Goal: Task Accomplishment & Management: Manage account settings

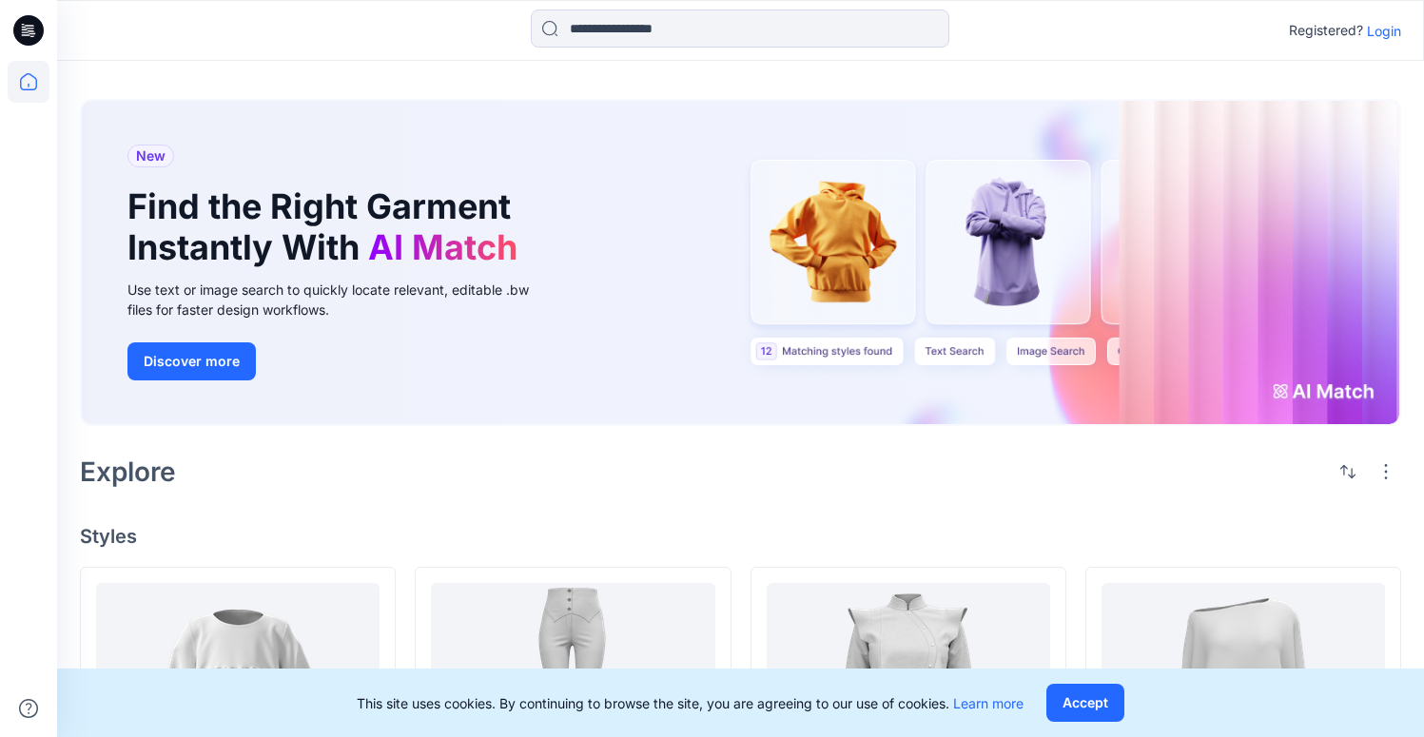
click at [1379, 29] on p "Login" at bounding box center [1384, 31] width 34 height 20
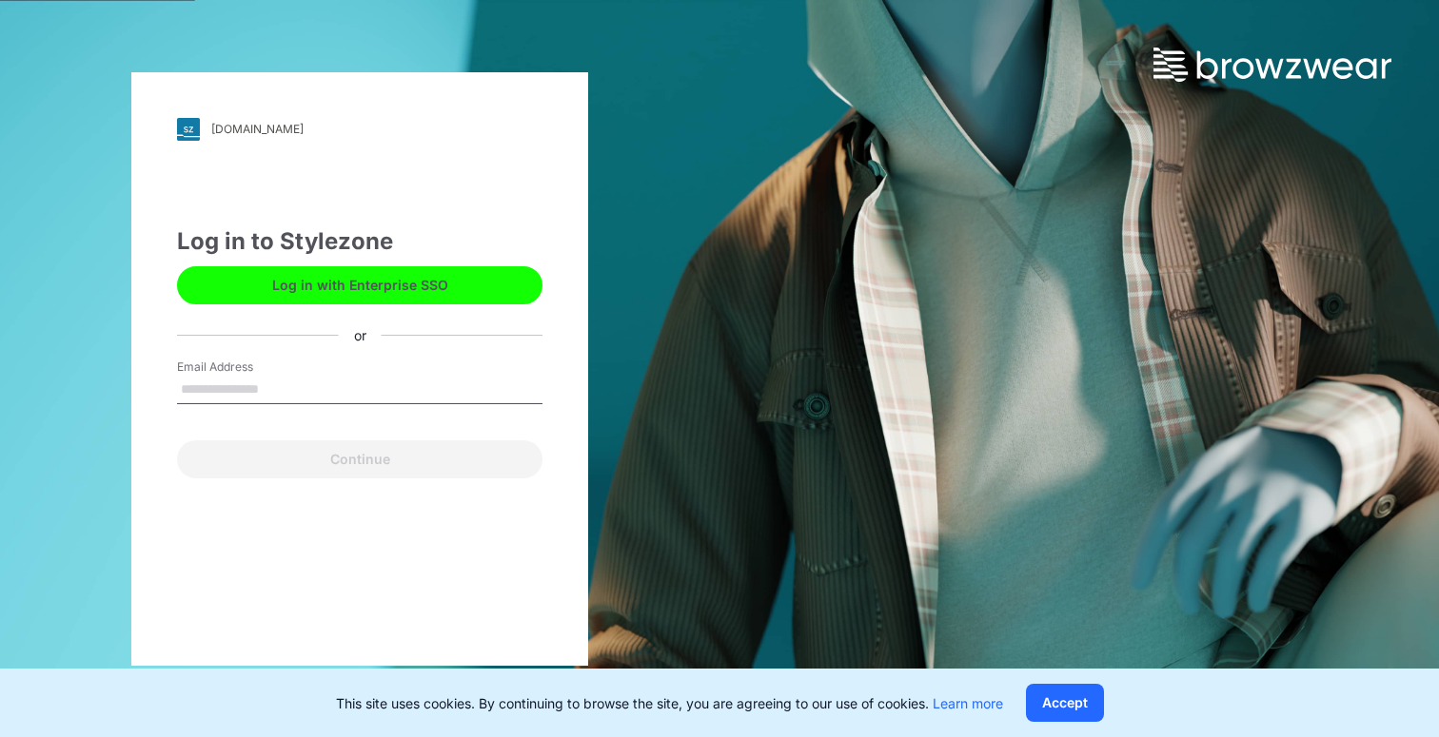
click at [336, 293] on button "Log in with Enterprise SSO" at bounding box center [359, 285] width 365 height 38
click at [365, 293] on button "Log in with Enterprise SSO" at bounding box center [359, 285] width 365 height 38
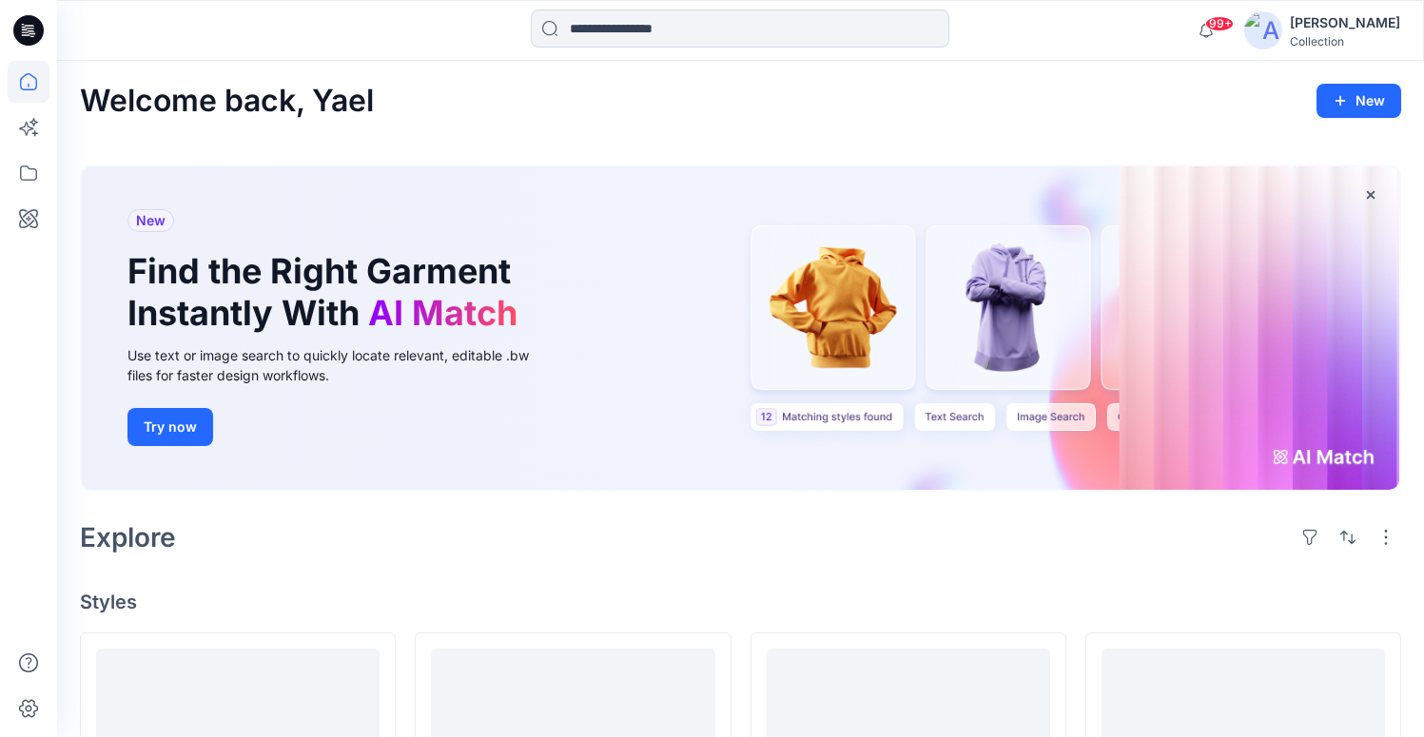
click at [1379, 21] on div "[PERSON_NAME]" at bounding box center [1345, 22] width 110 height 23
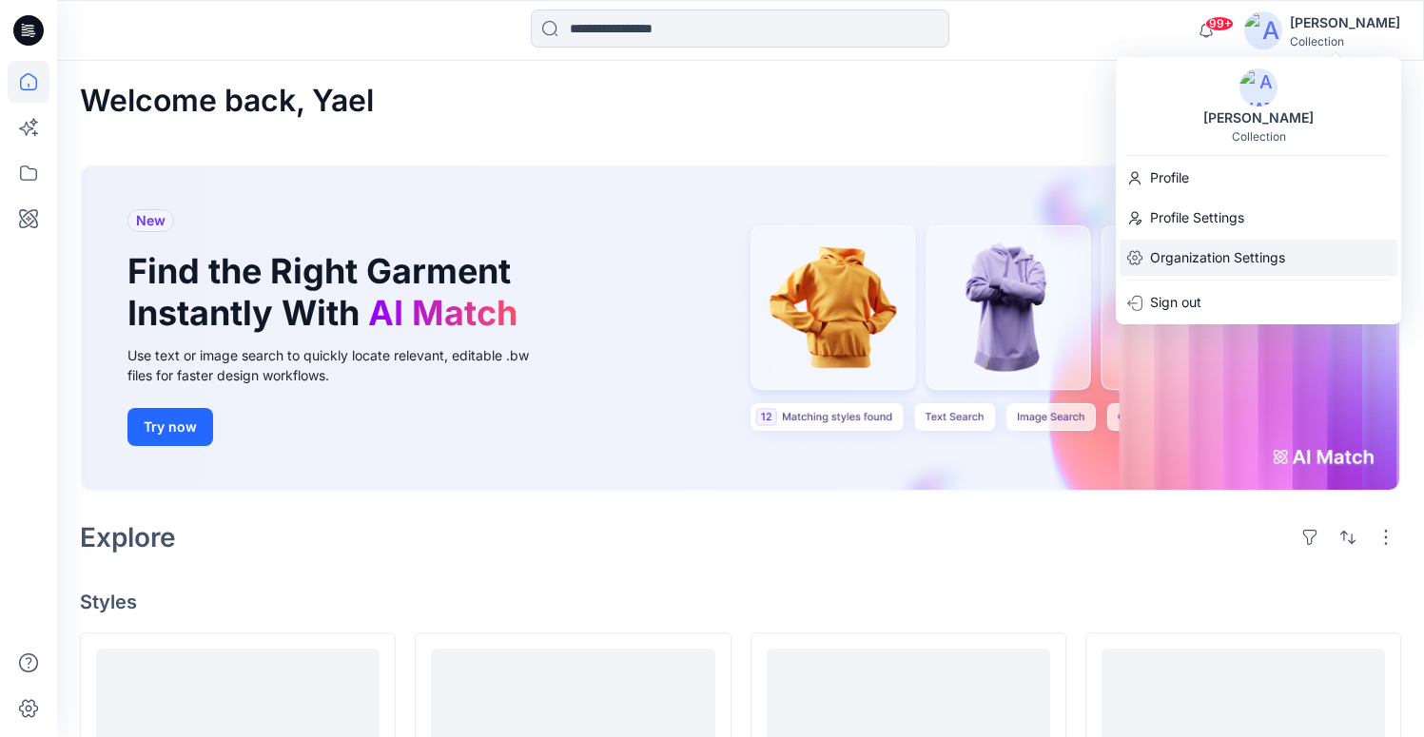
click at [1176, 244] on p "Organization Settings" at bounding box center [1217, 258] width 135 height 36
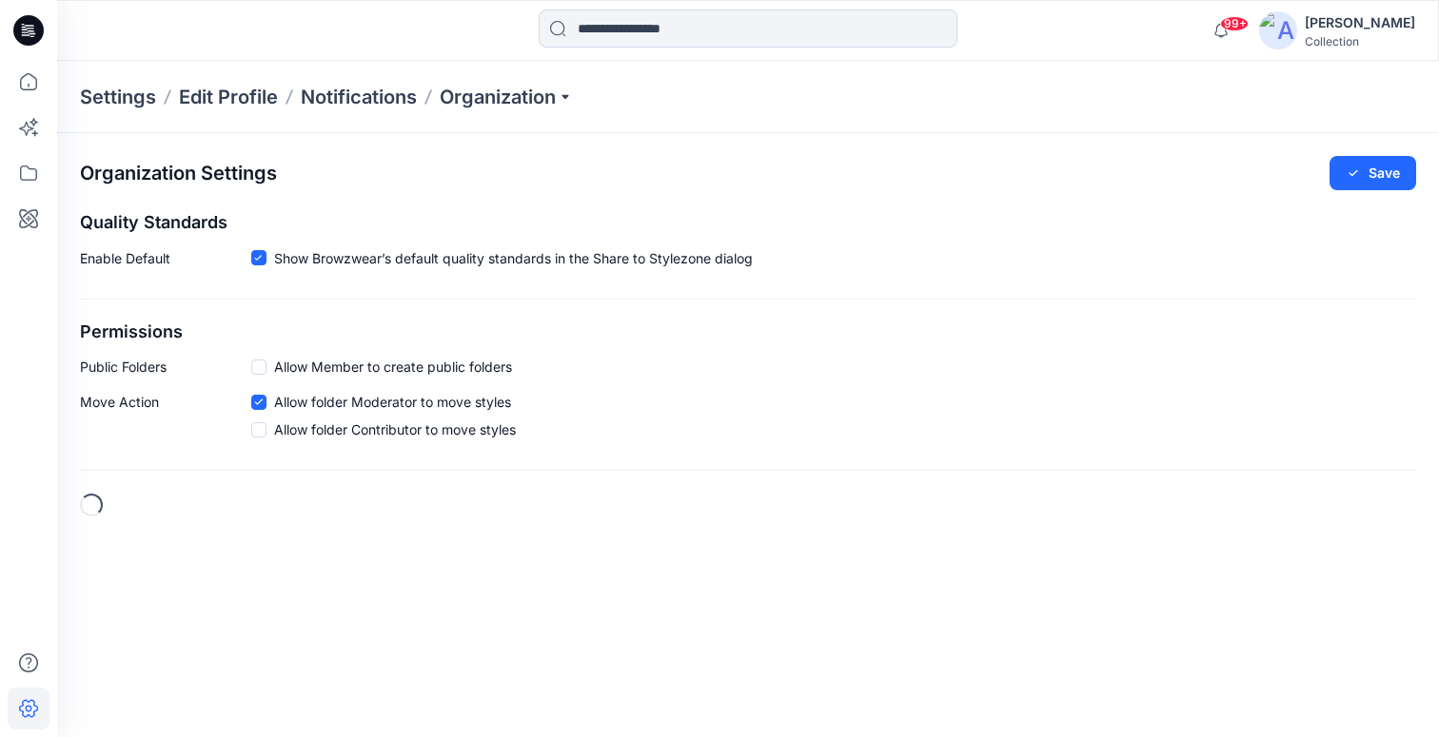
click at [535, 115] on div "Settings Edit Profile Notifications Organization" at bounding box center [748, 97] width 1382 height 72
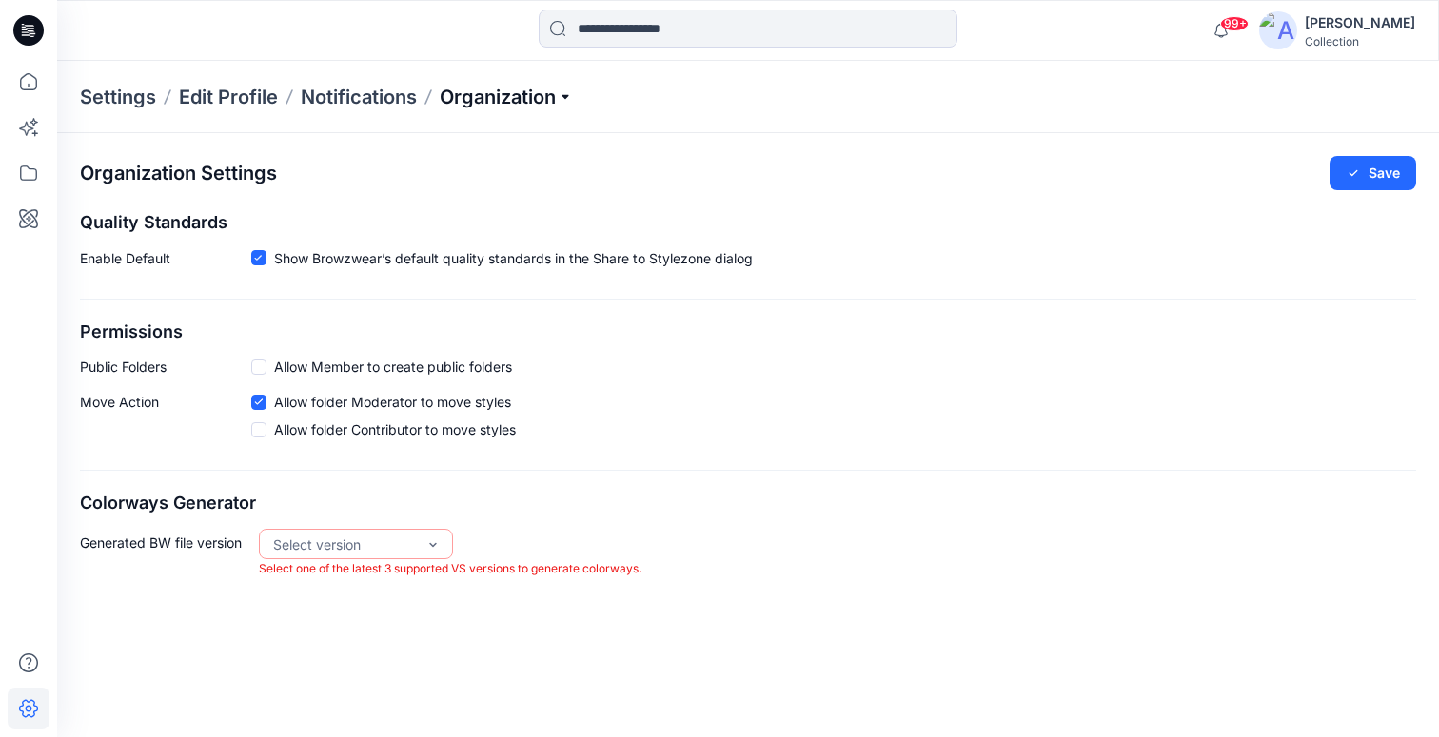
click at [539, 96] on p "Organization" at bounding box center [506, 97] width 133 height 27
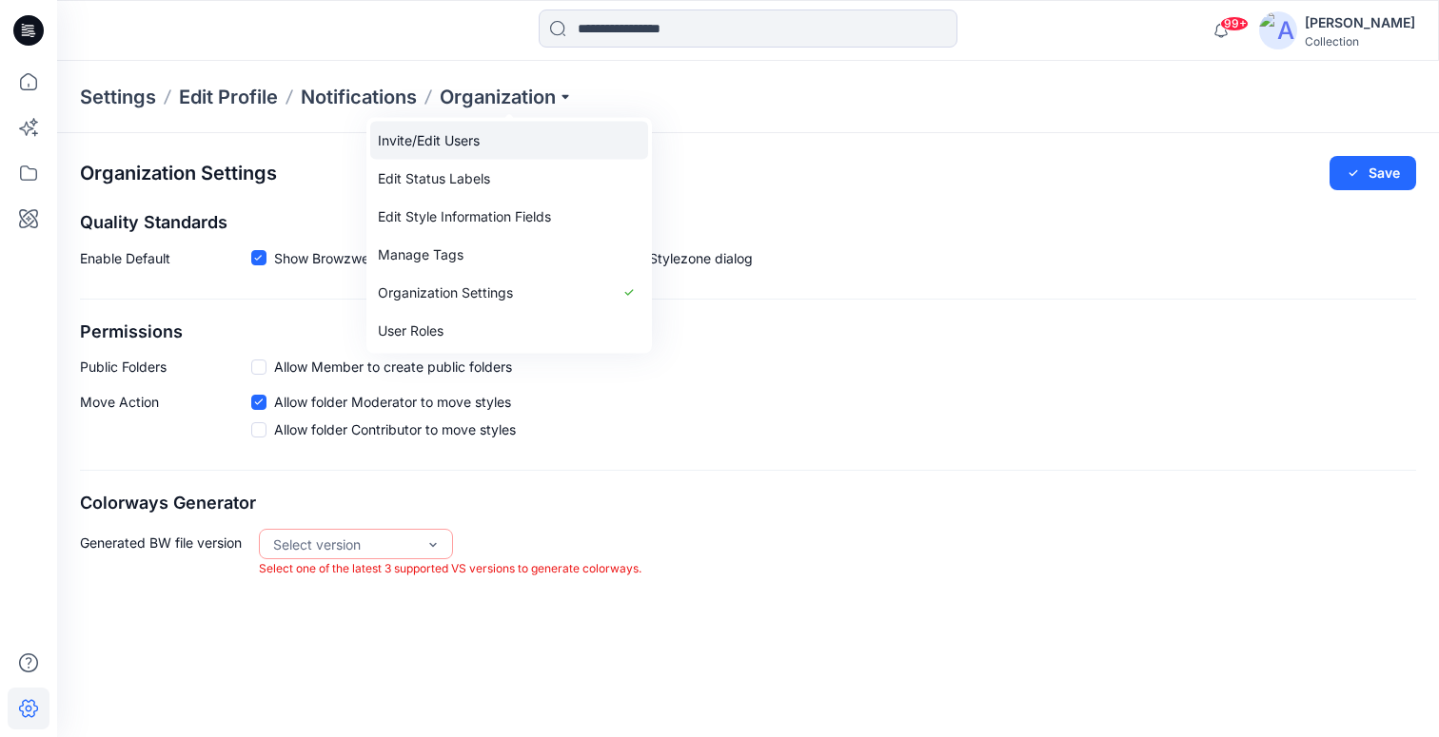
click at [479, 145] on link "Invite/Edit Users" at bounding box center [509, 141] width 278 height 38
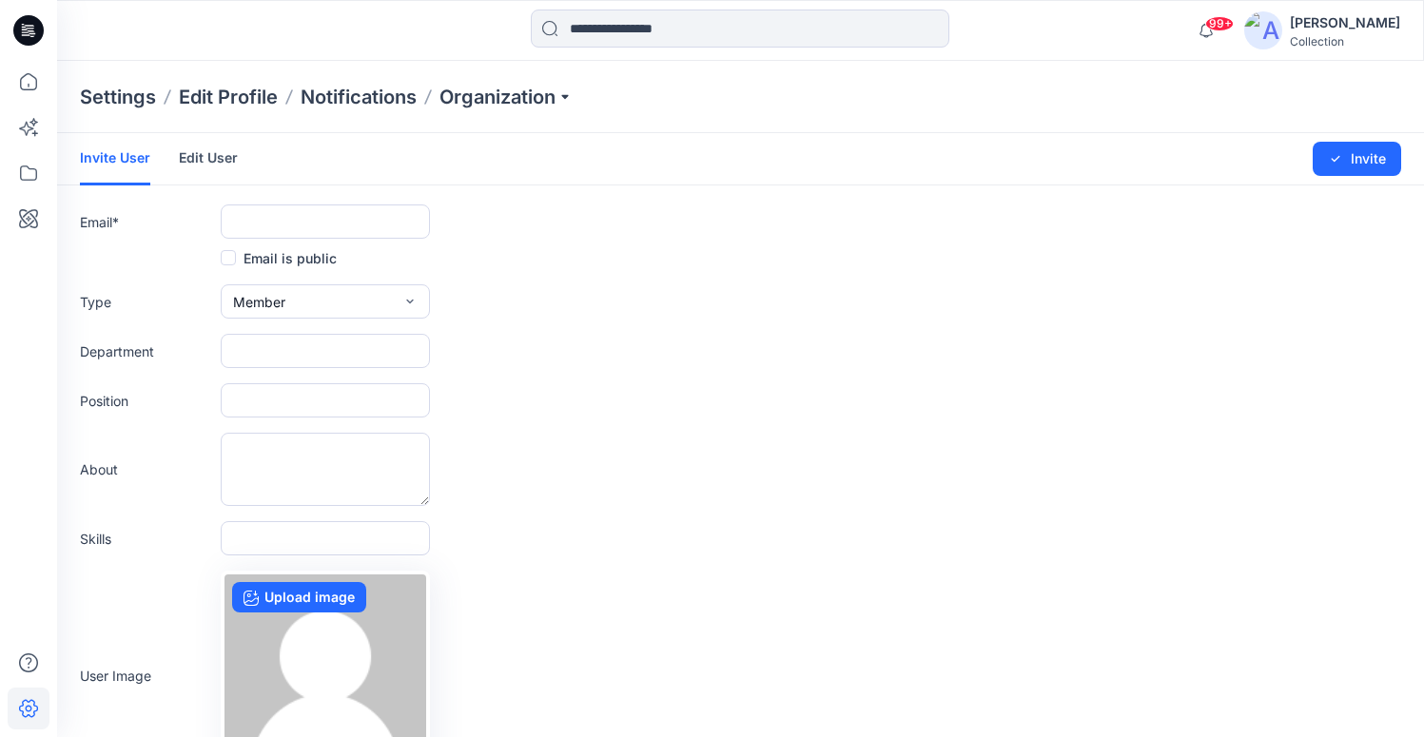
click at [187, 157] on link "Edit User" at bounding box center [208, 157] width 59 height 49
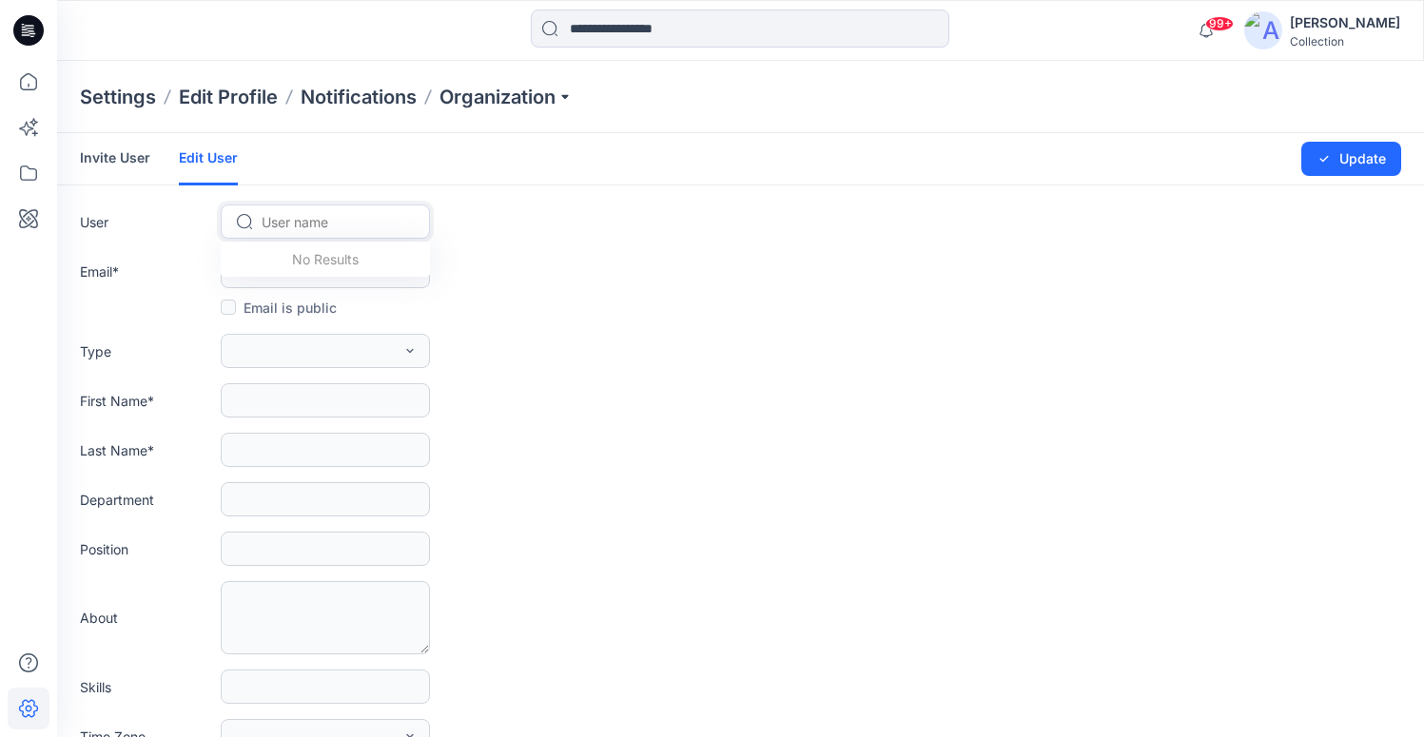
click at [283, 215] on div at bounding box center [337, 222] width 150 height 24
type input "**"
click at [269, 218] on div at bounding box center [337, 218] width 150 height 24
paste input "**********"
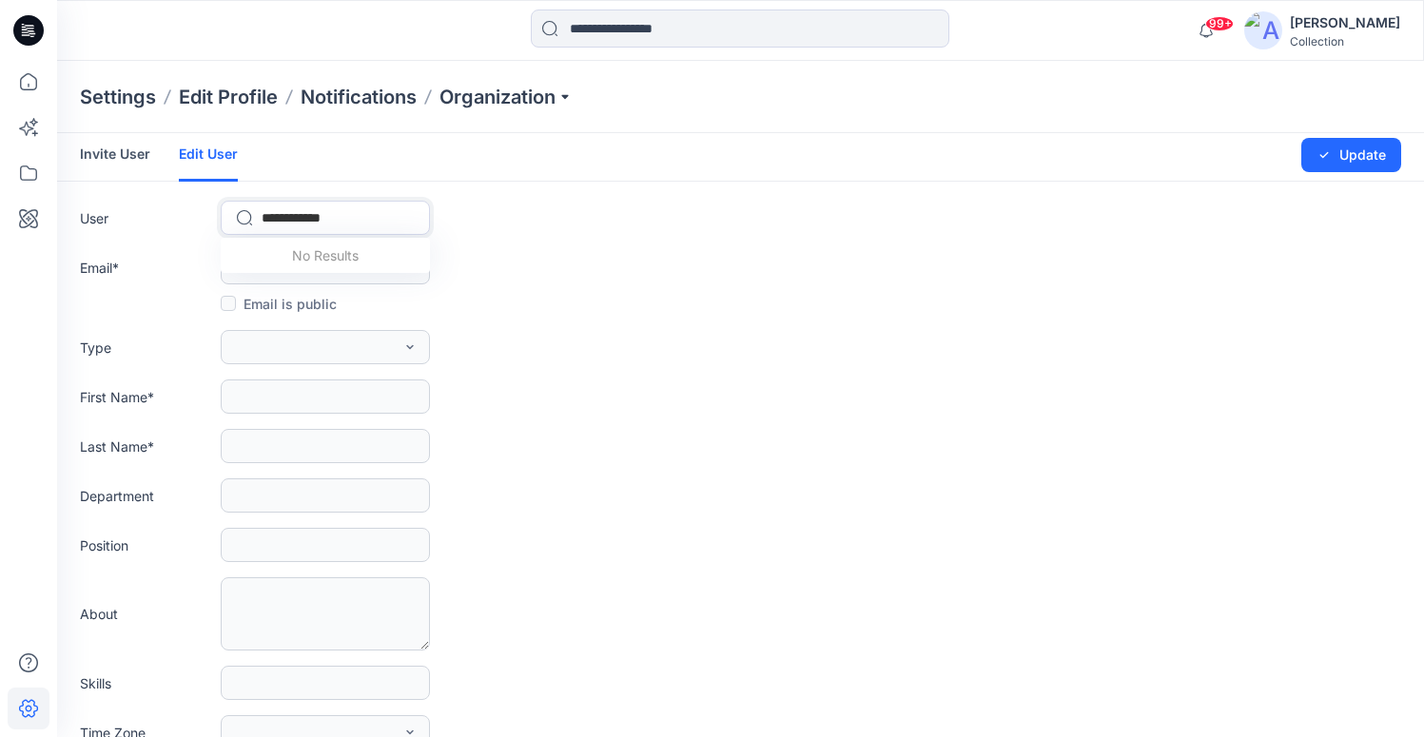
type input "**********"
click at [105, 152] on link "Invite User" at bounding box center [115, 153] width 70 height 49
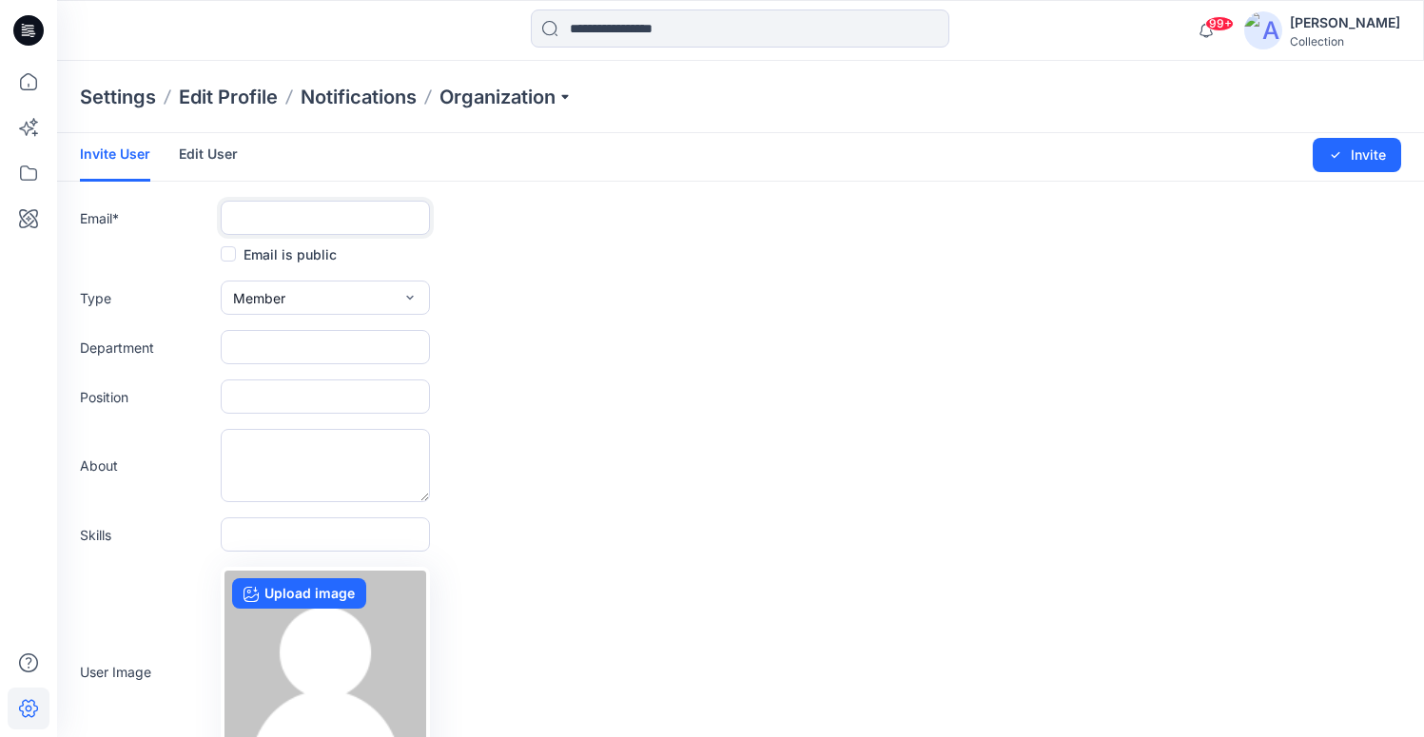
click at [238, 219] on input "text" at bounding box center [325, 218] width 209 height 34
paste input "**********"
type input "**********"
click at [257, 292] on span "Member" at bounding box center [259, 298] width 52 height 20
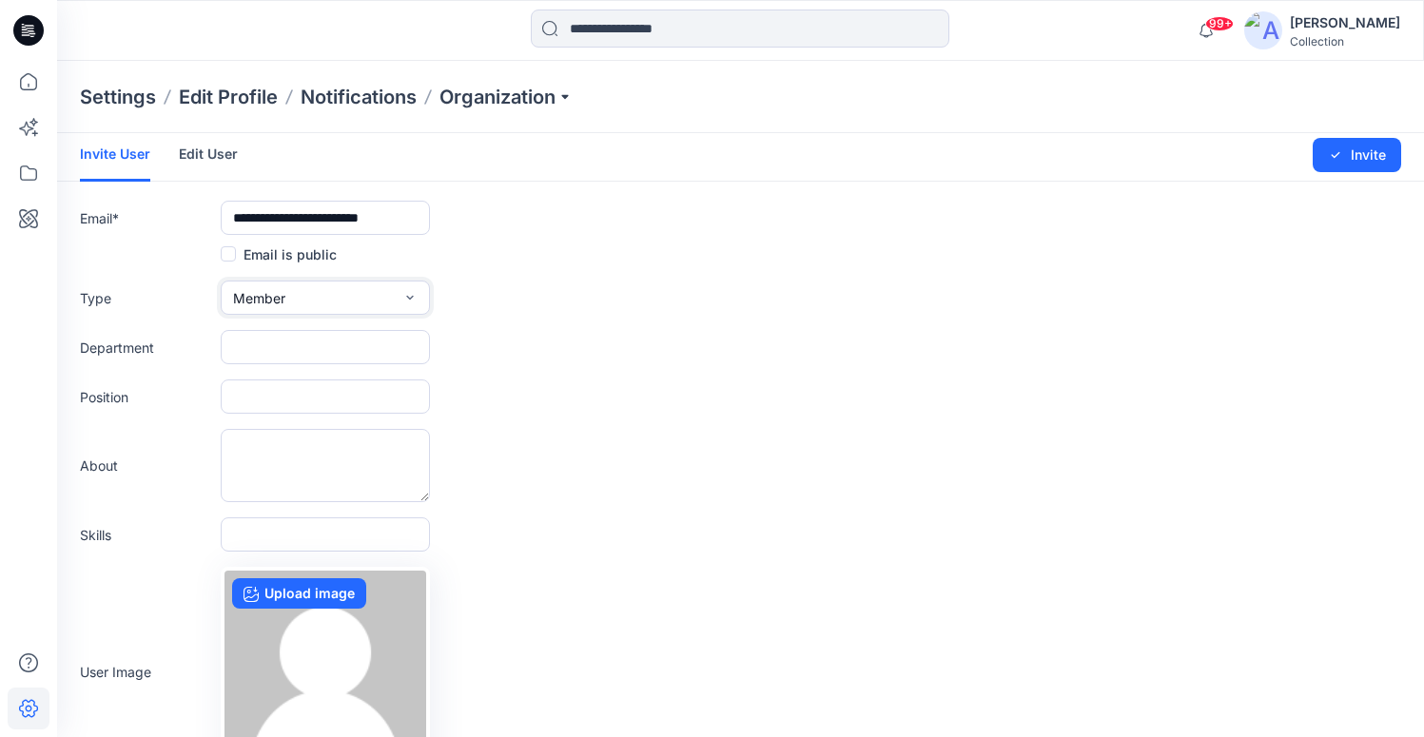
scroll to position [0, 0]
click at [255, 422] on span "Admin" at bounding box center [256, 418] width 40 height 20
click at [1385, 141] on button "Invite" at bounding box center [1357, 155] width 88 height 34
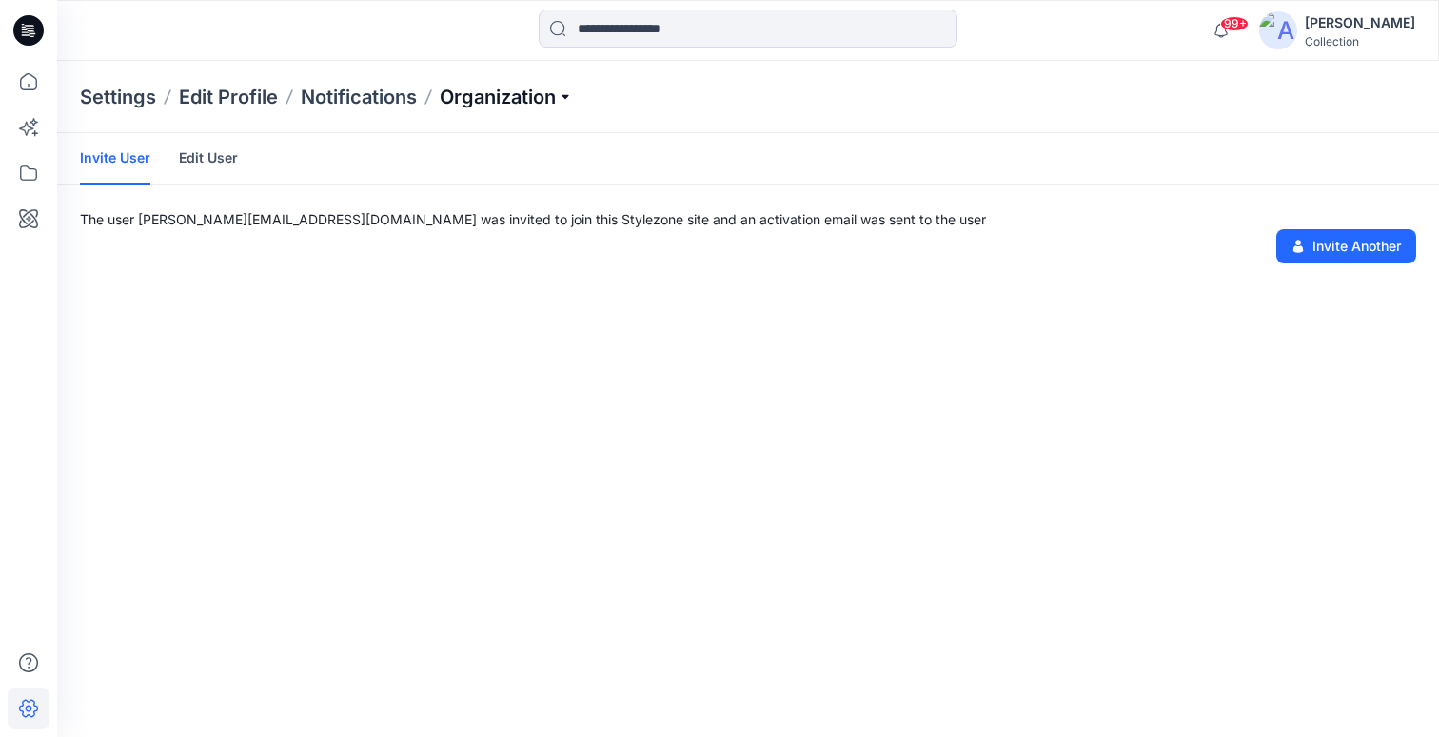
click at [505, 93] on p "Organization" at bounding box center [506, 97] width 133 height 27
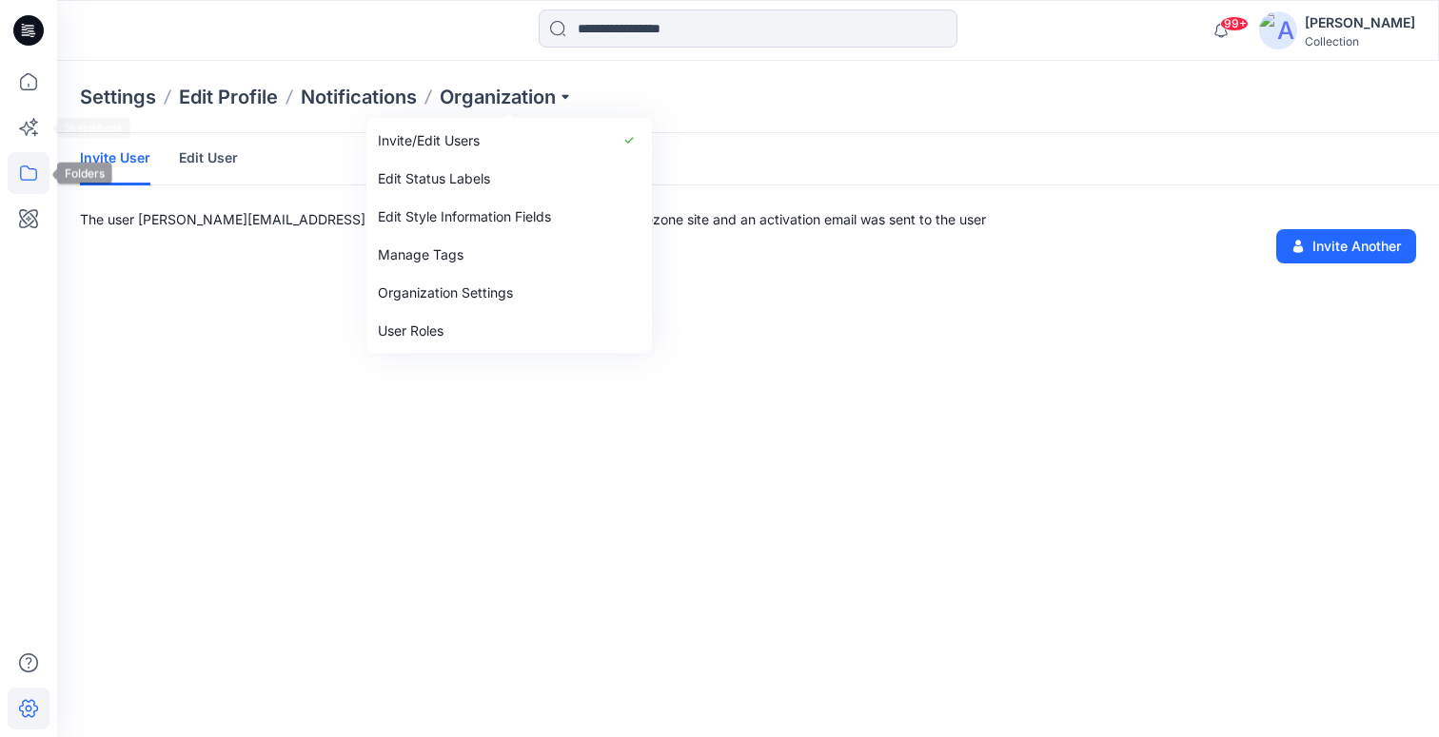
click at [29, 171] on icon at bounding box center [29, 173] width 42 height 42
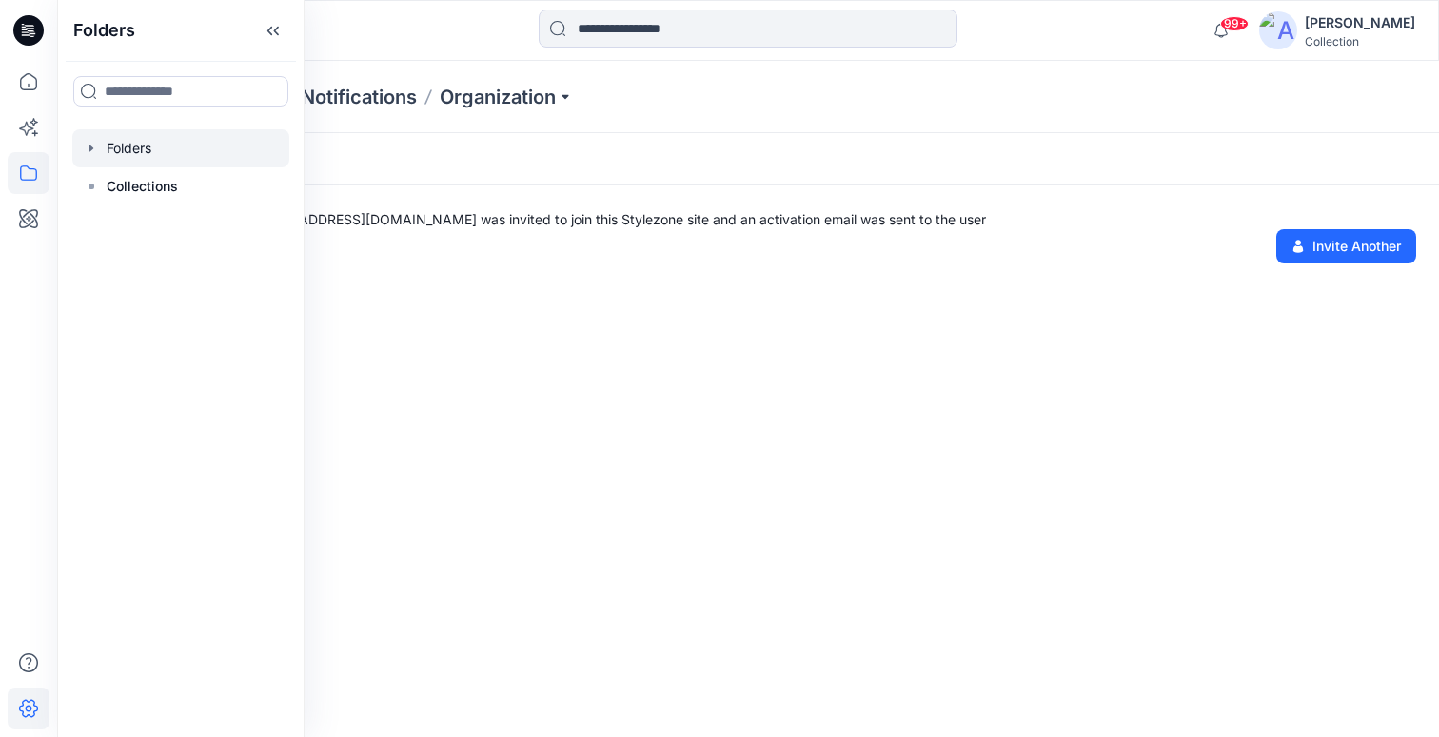
click at [89, 146] on icon "button" at bounding box center [91, 148] width 4 height 7
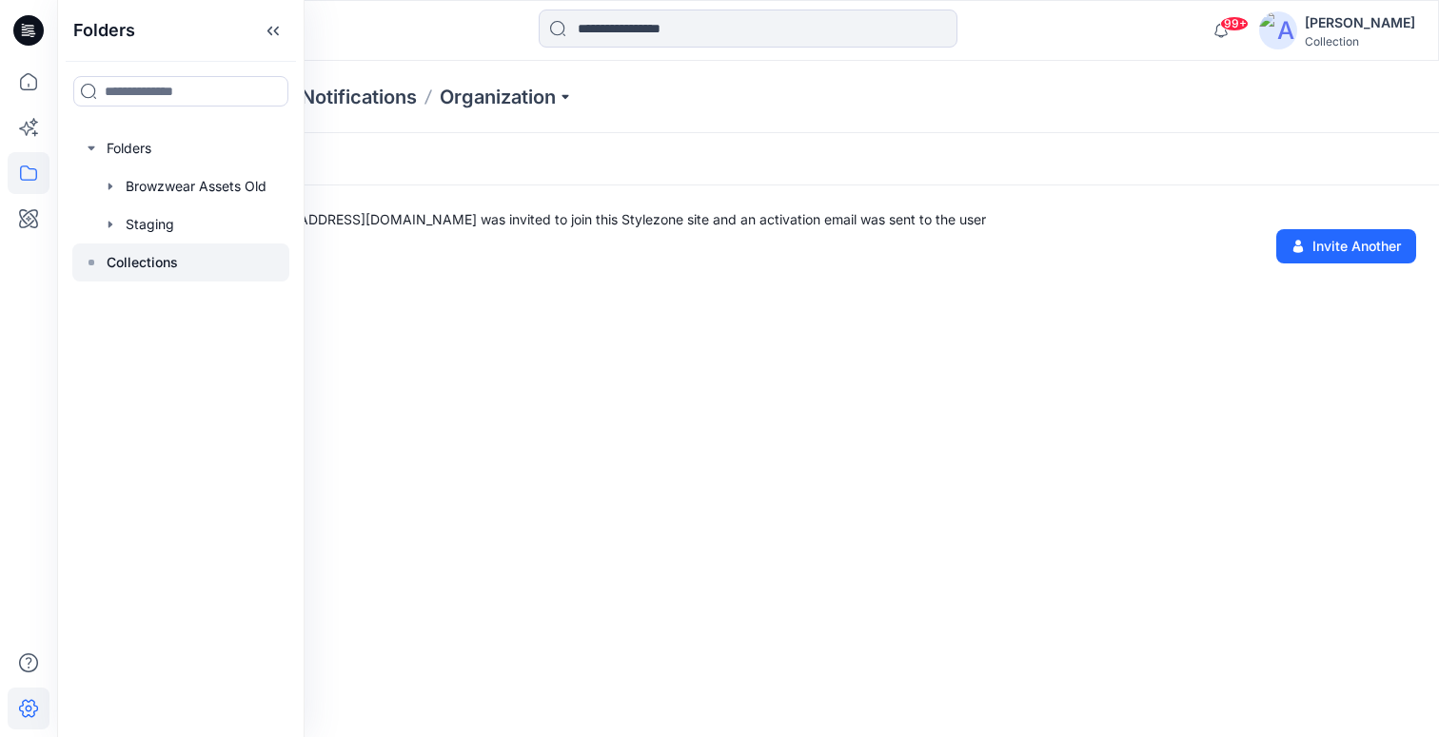
click at [151, 265] on p "Collections" at bounding box center [142, 262] width 71 height 23
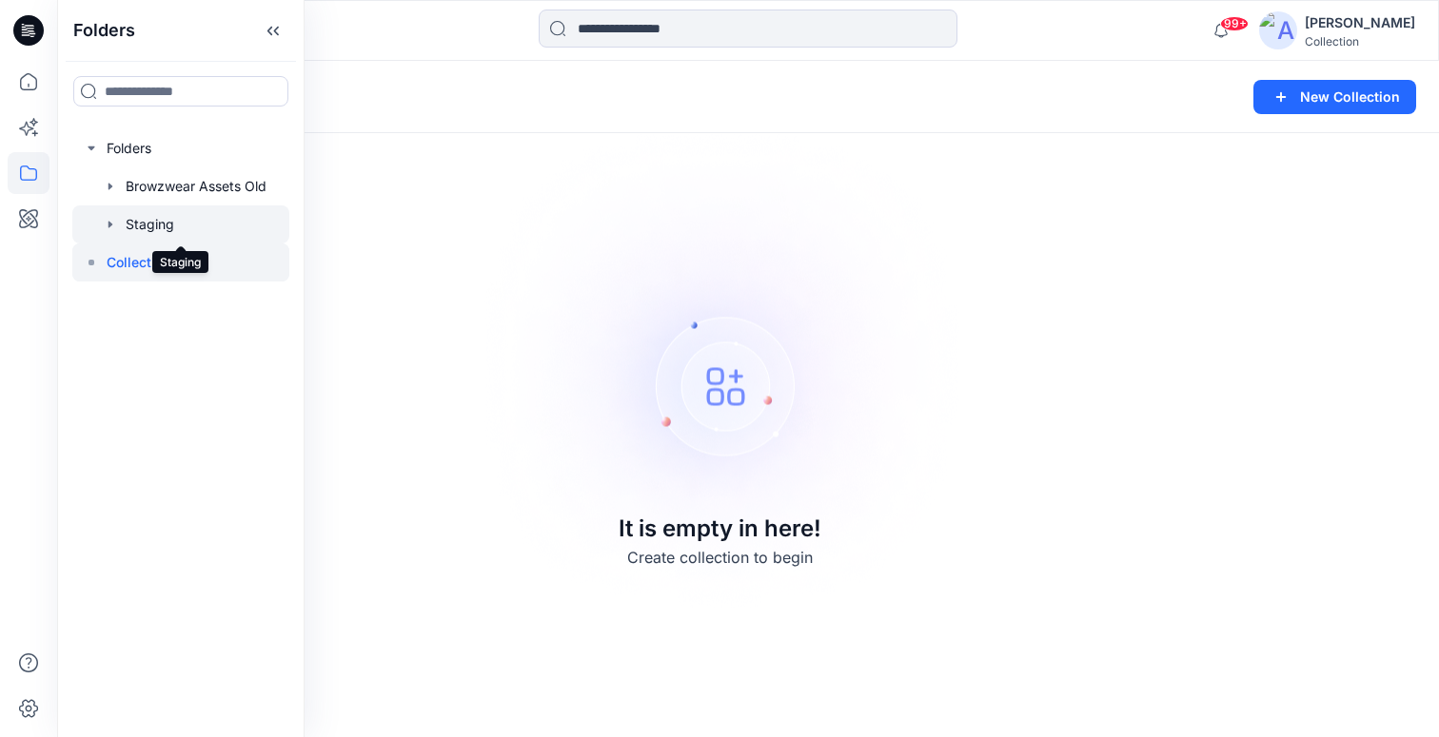
click at [153, 232] on div at bounding box center [180, 225] width 217 height 38
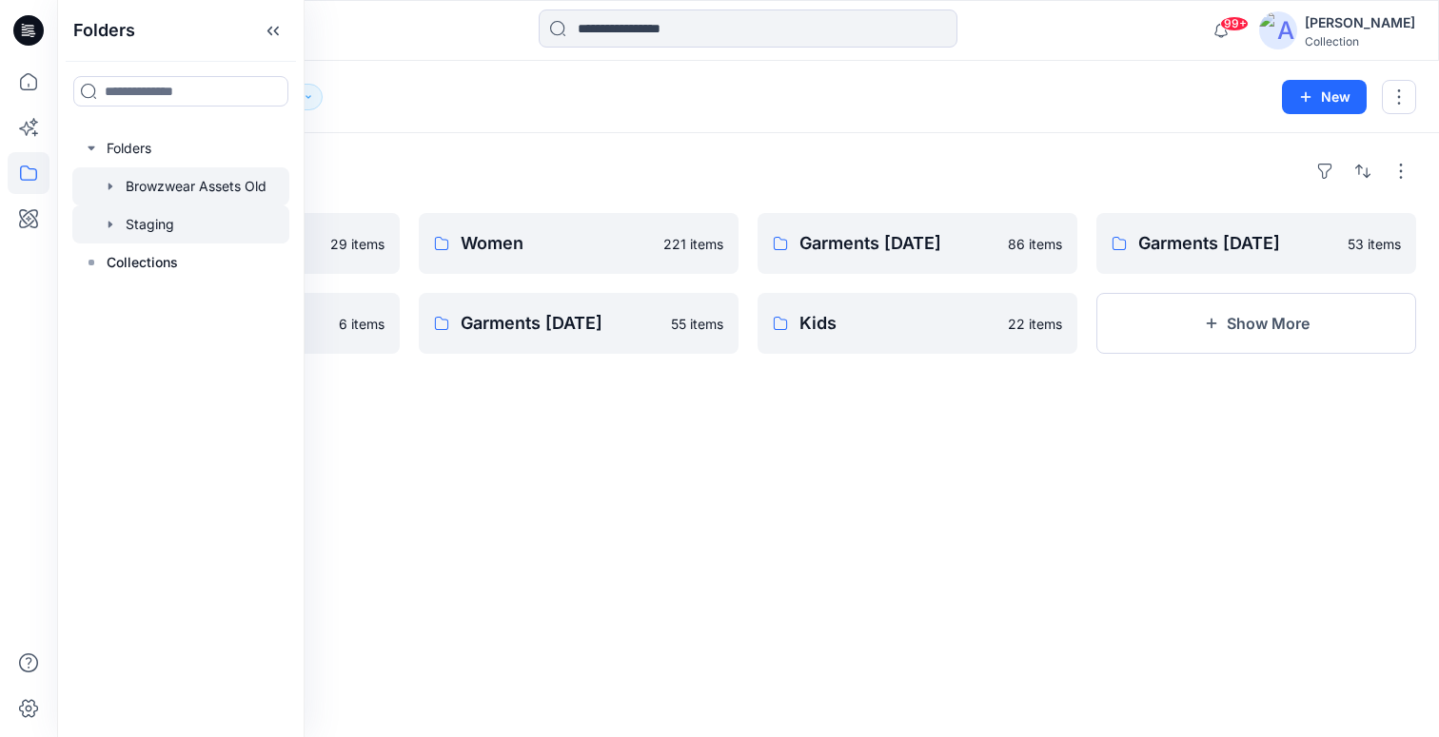
click at [131, 191] on div at bounding box center [180, 186] width 217 height 38
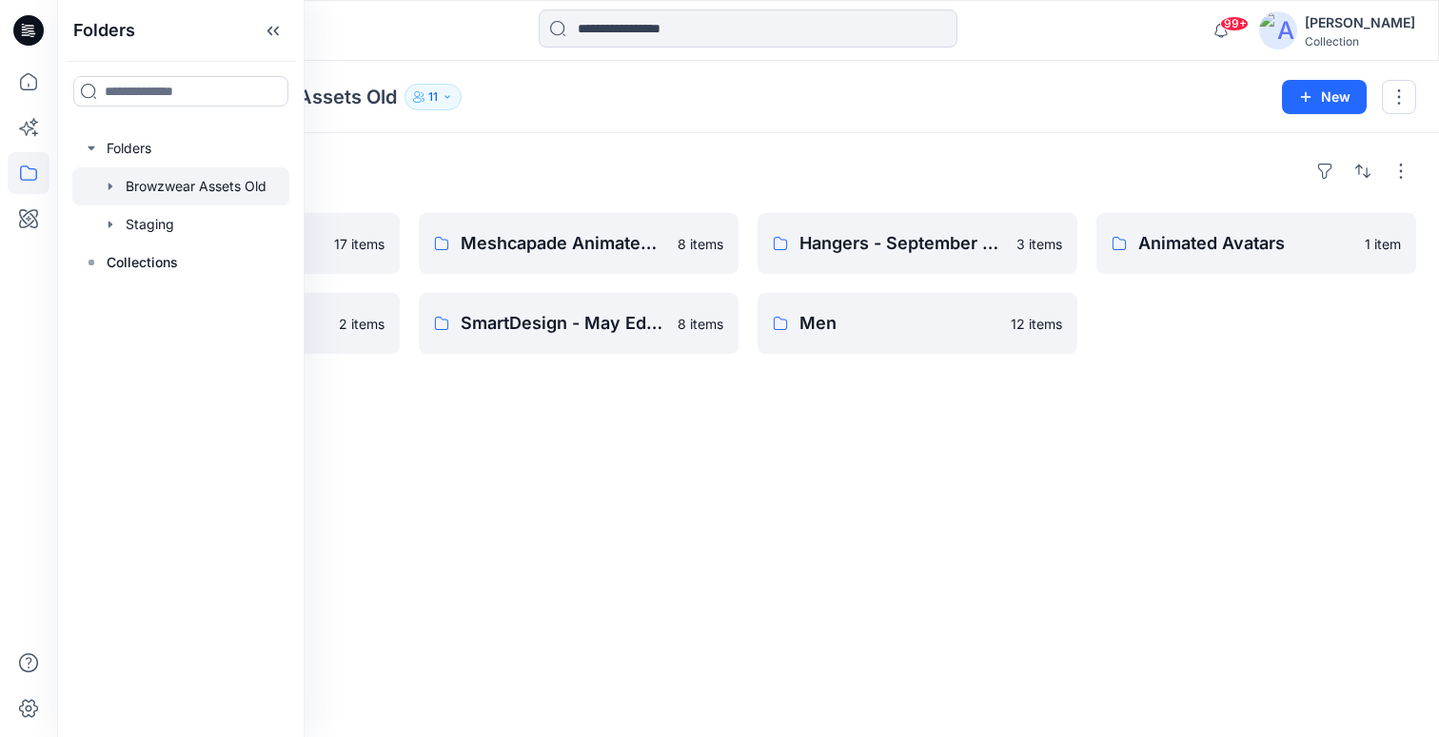
click at [414, 152] on div "Folders Women 17 items Avatars 2 items Meshcapade Animated Avatars 8 items Smar…" at bounding box center [748, 435] width 1382 height 604
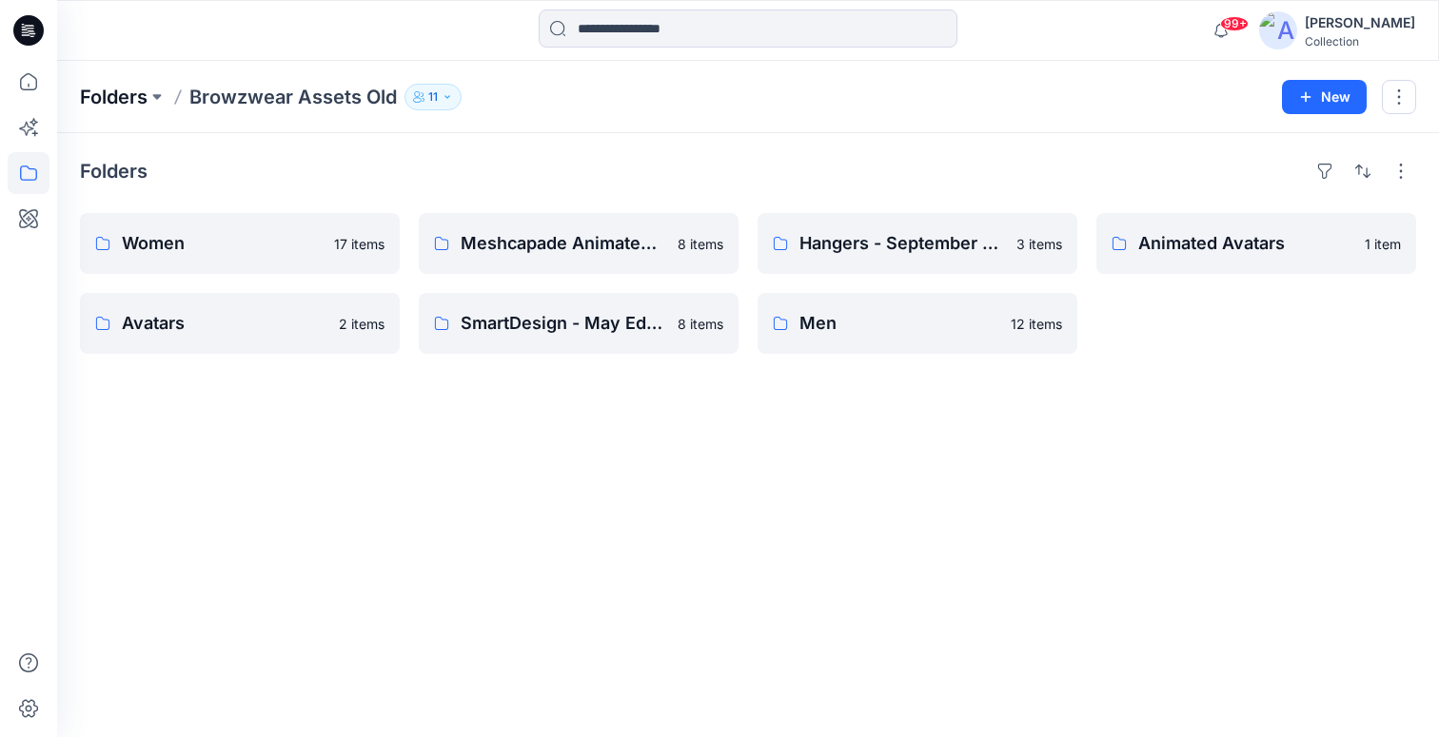
click at [125, 93] on p "Folders" at bounding box center [114, 97] width 68 height 27
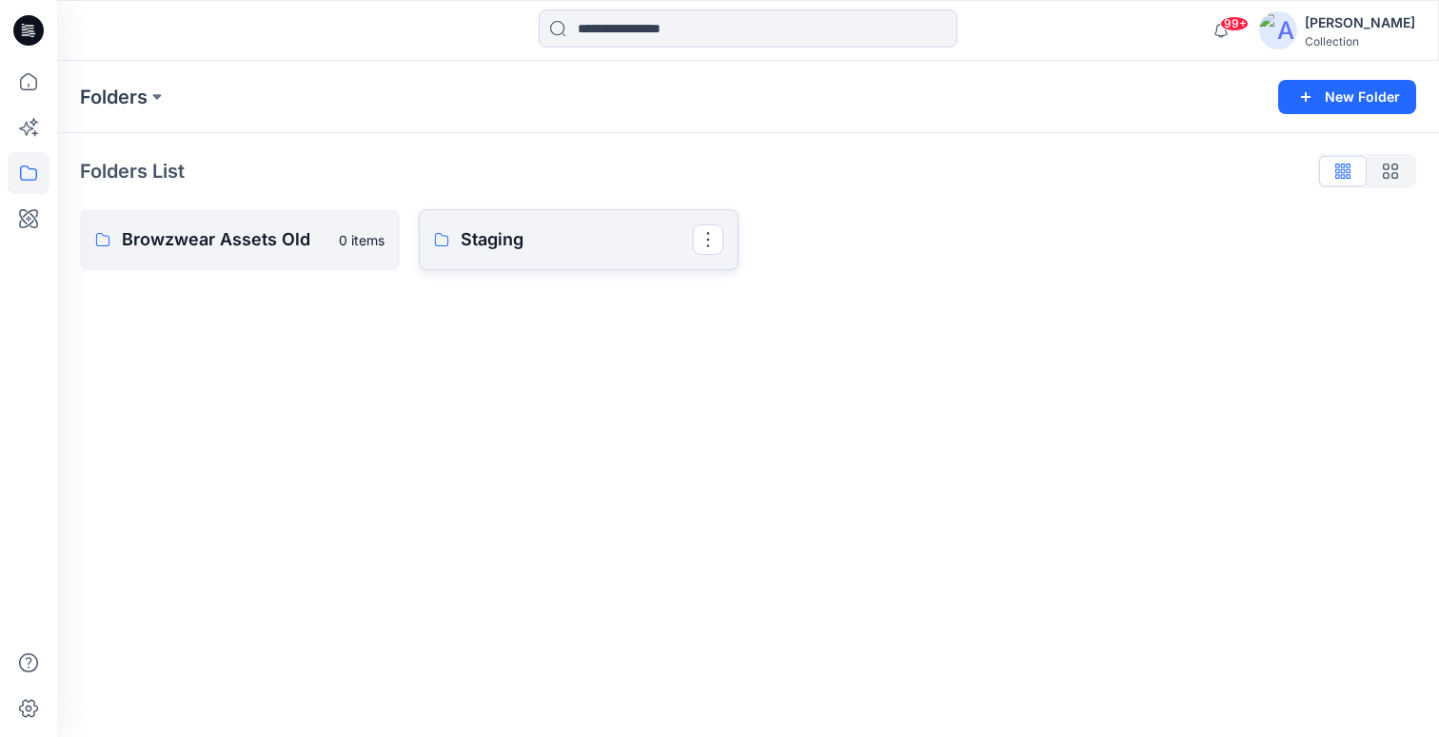
click at [491, 244] on p "Staging" at bounding box center [577, 239] width 232 height 27
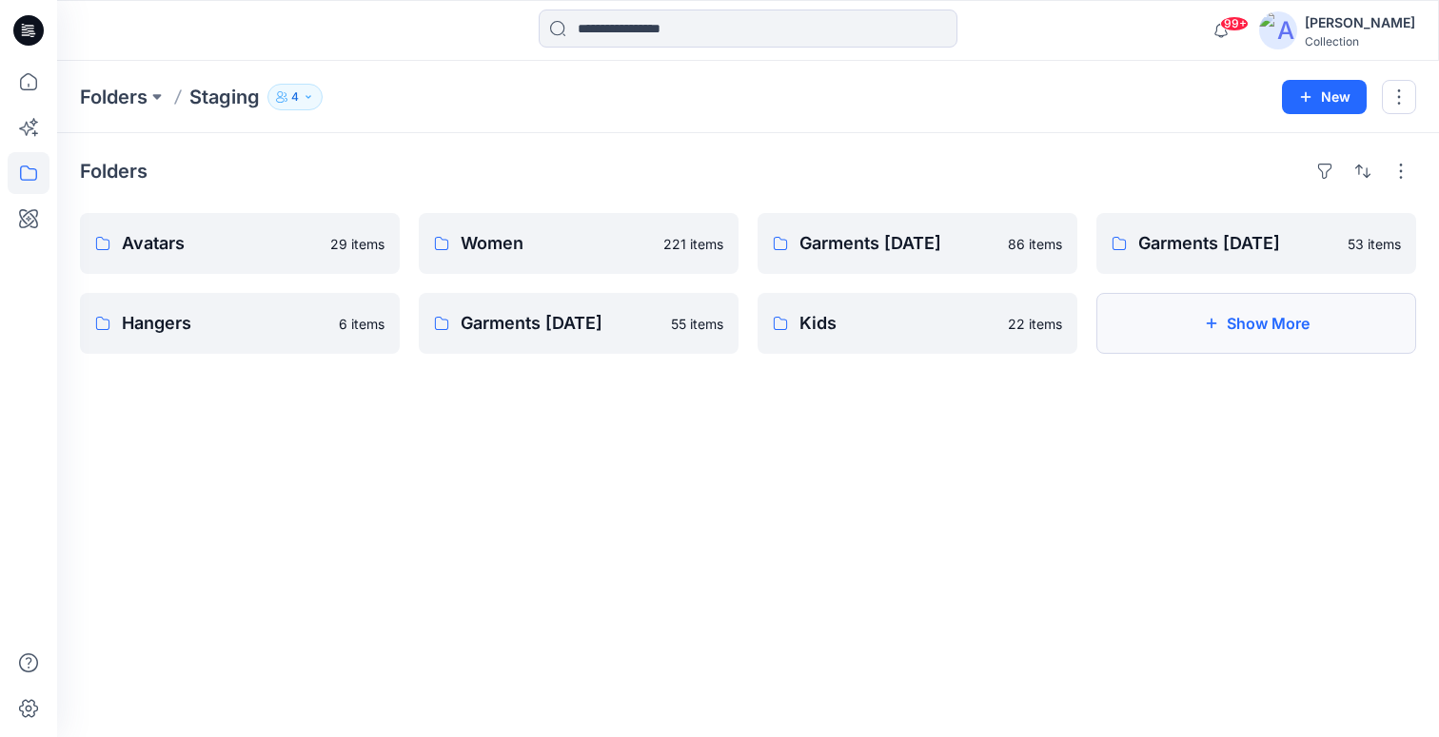
click at [1212, 330] on icon "button" at bounding box center [1211, 323] width 15 height 15
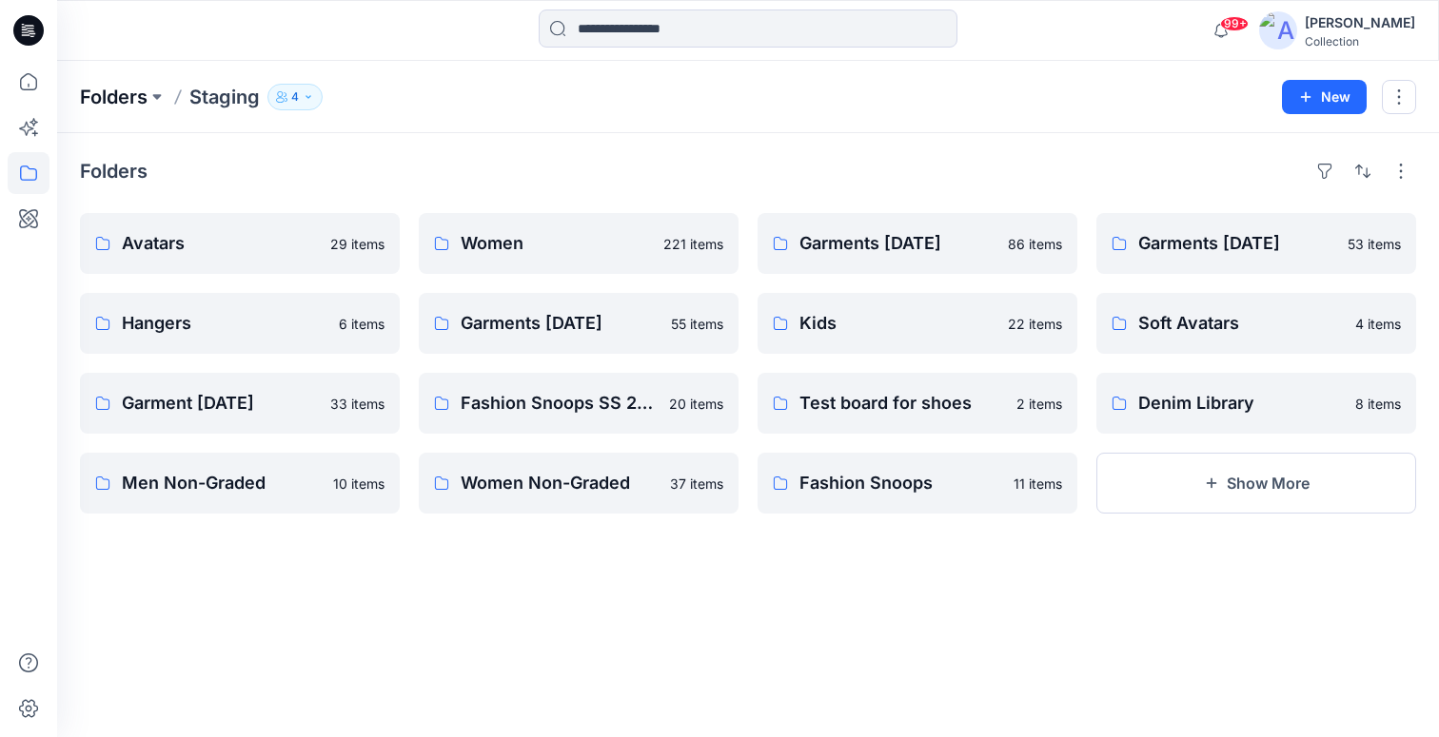
click at [119, 101] on p "Folders" at bounding box center [114, 97] width 68 height 27
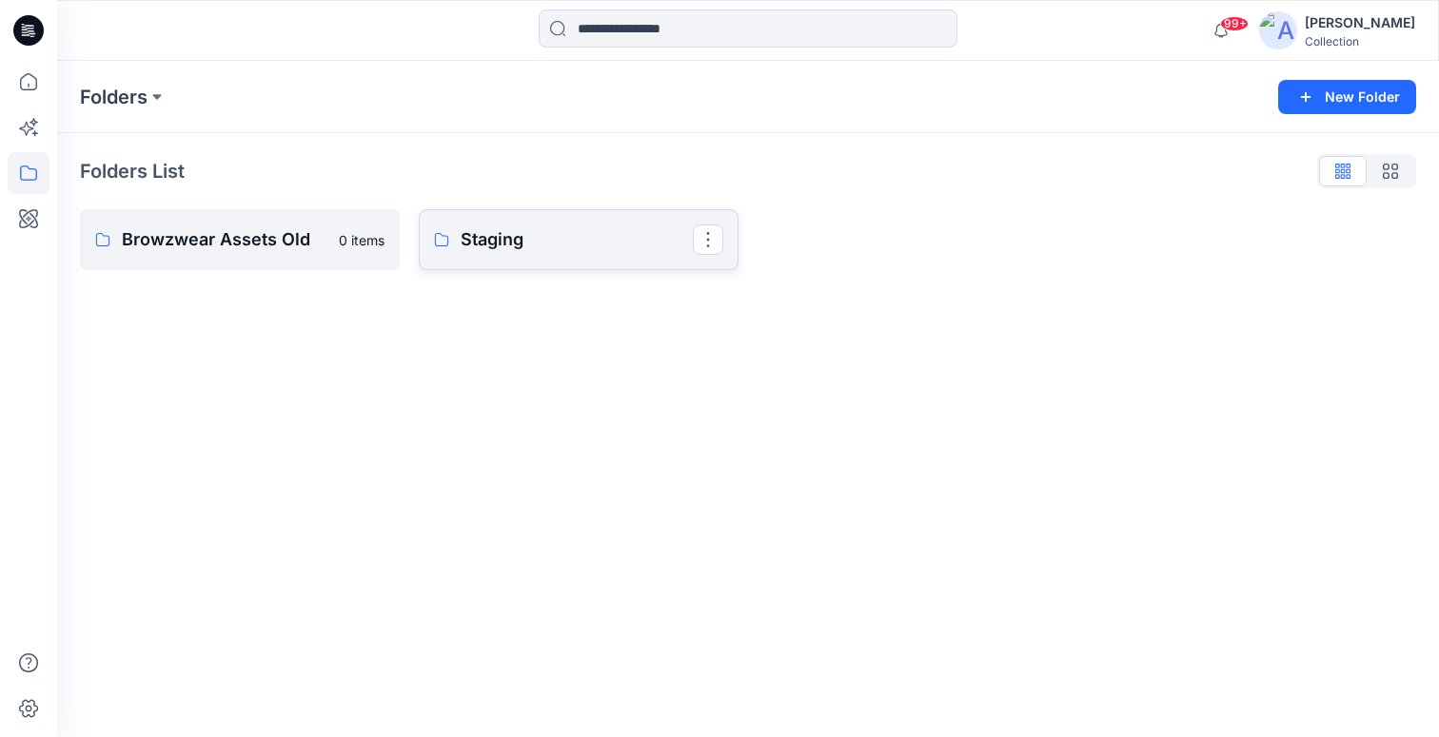
click at [485, 244] on p "Staging" at bounding box center [577, 239] width 232 height 27
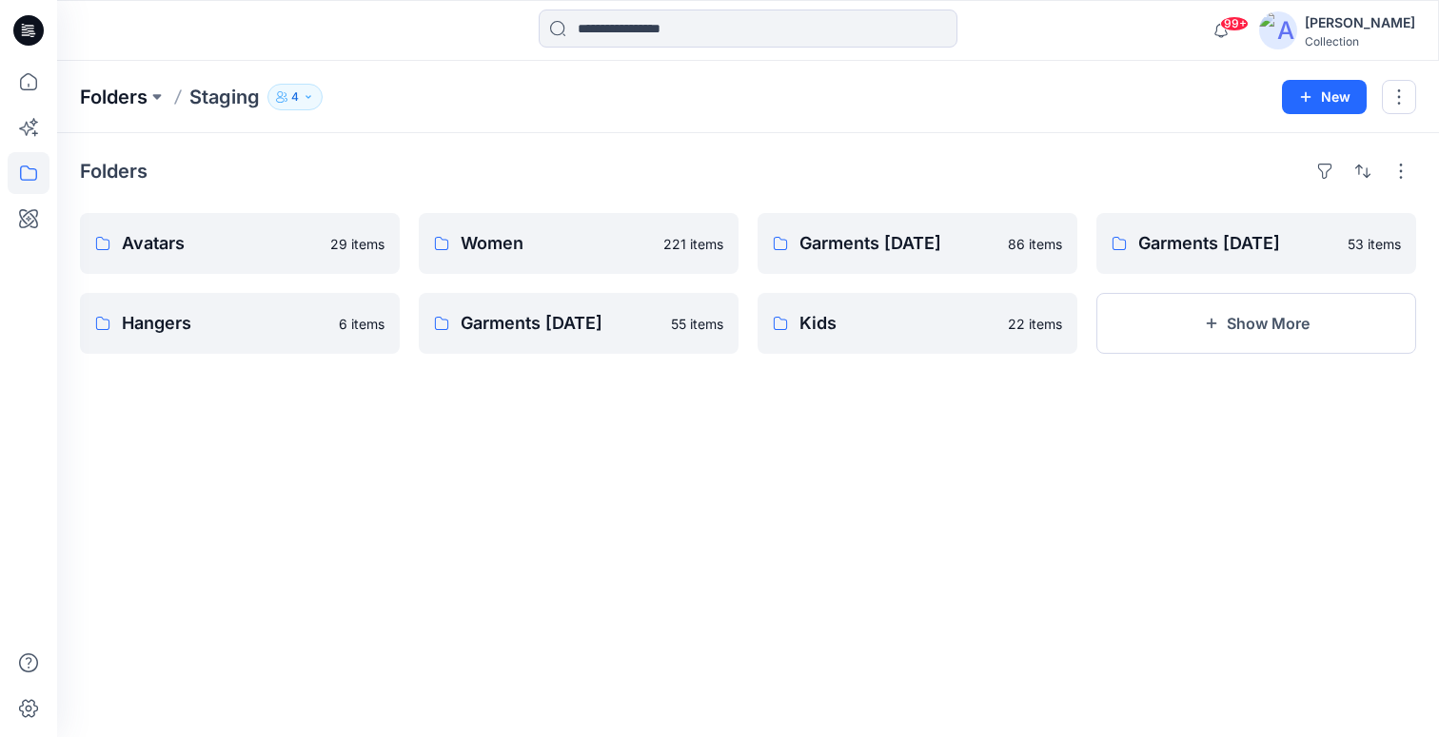
click at [108, 94] on p "Folders" at bounding box center [114, 97] width 68 height 27
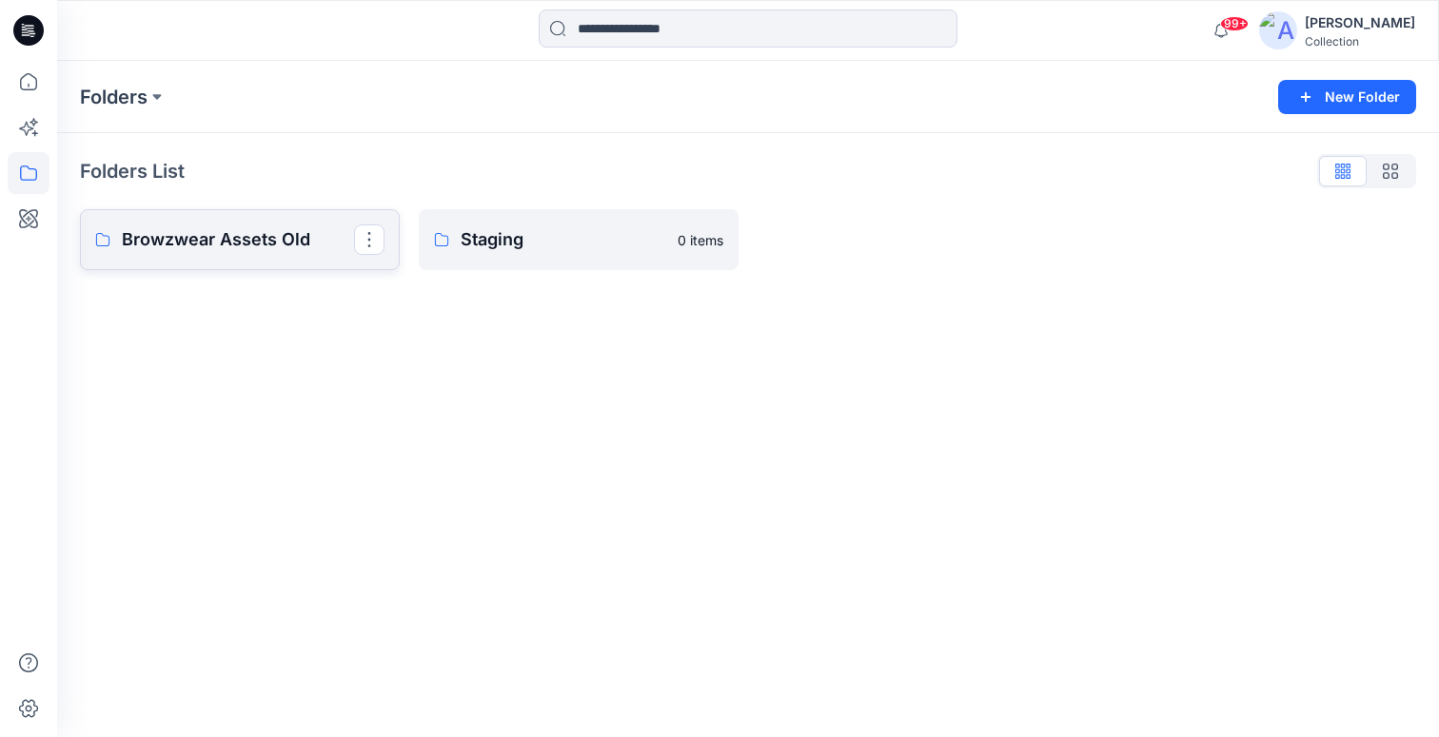
click at [182, 230] on p "Browzwear Assets Old" at bounding box center [238, 239] width 232 height 27
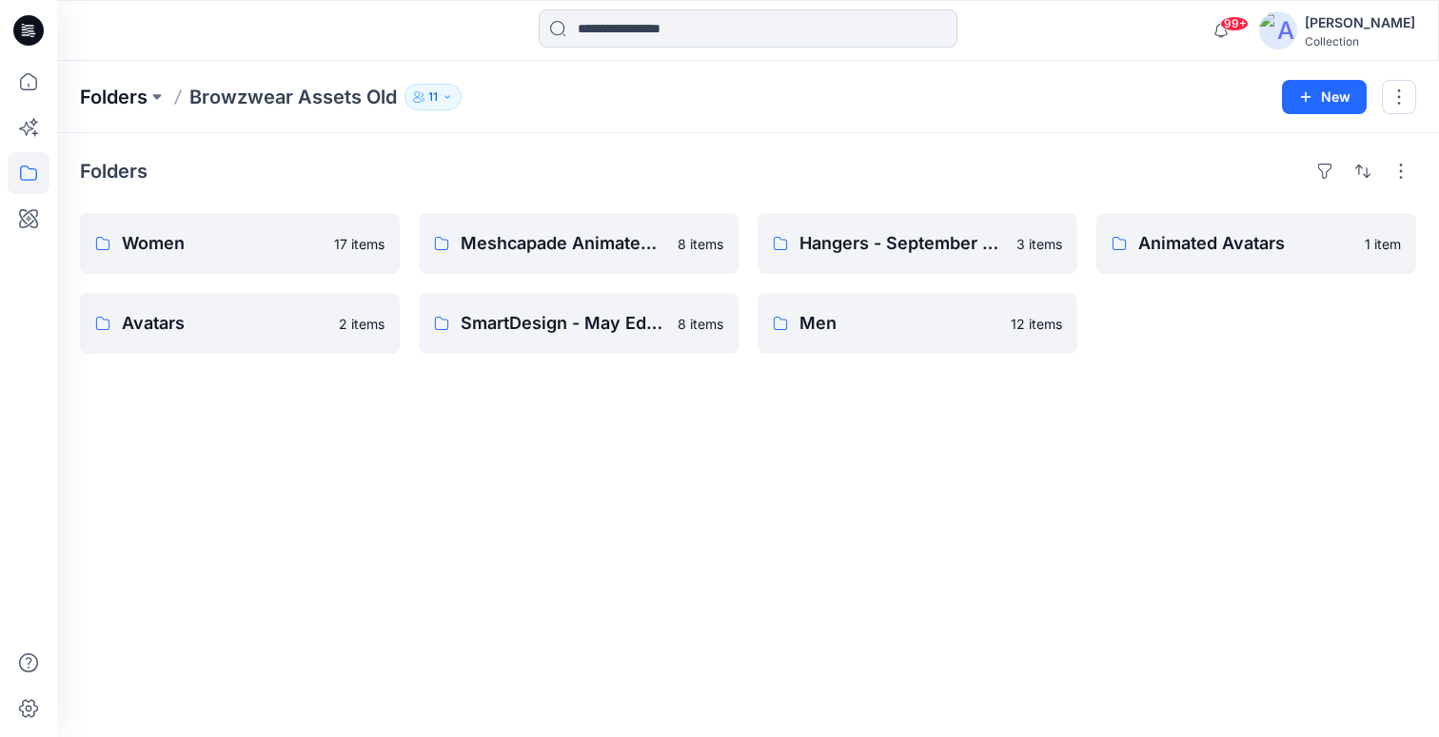
click at [132, 99] on p "Folders" at bounding box center [114, 97] width 68 height 27
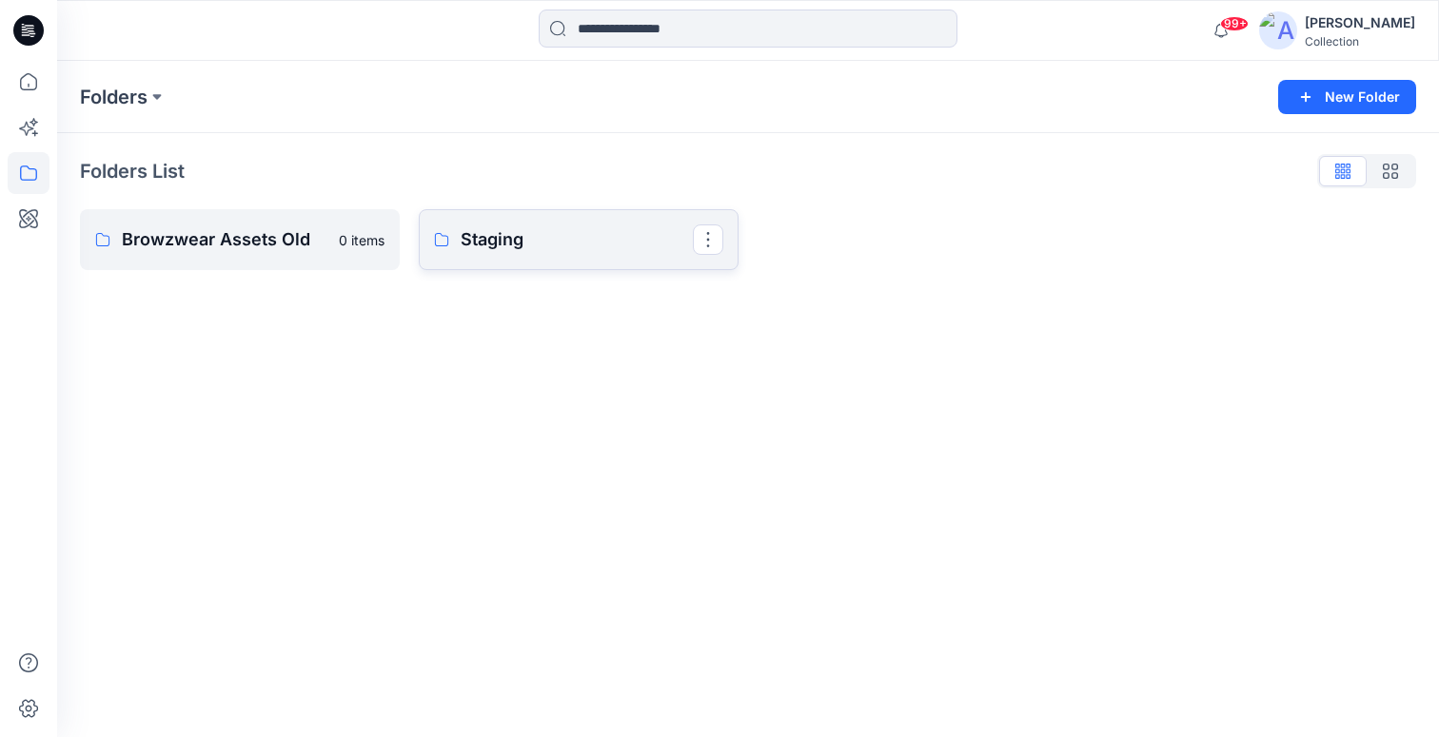
click at [547, 239] on p "Staging" at bounding box center [577, 239] width 232 height 27
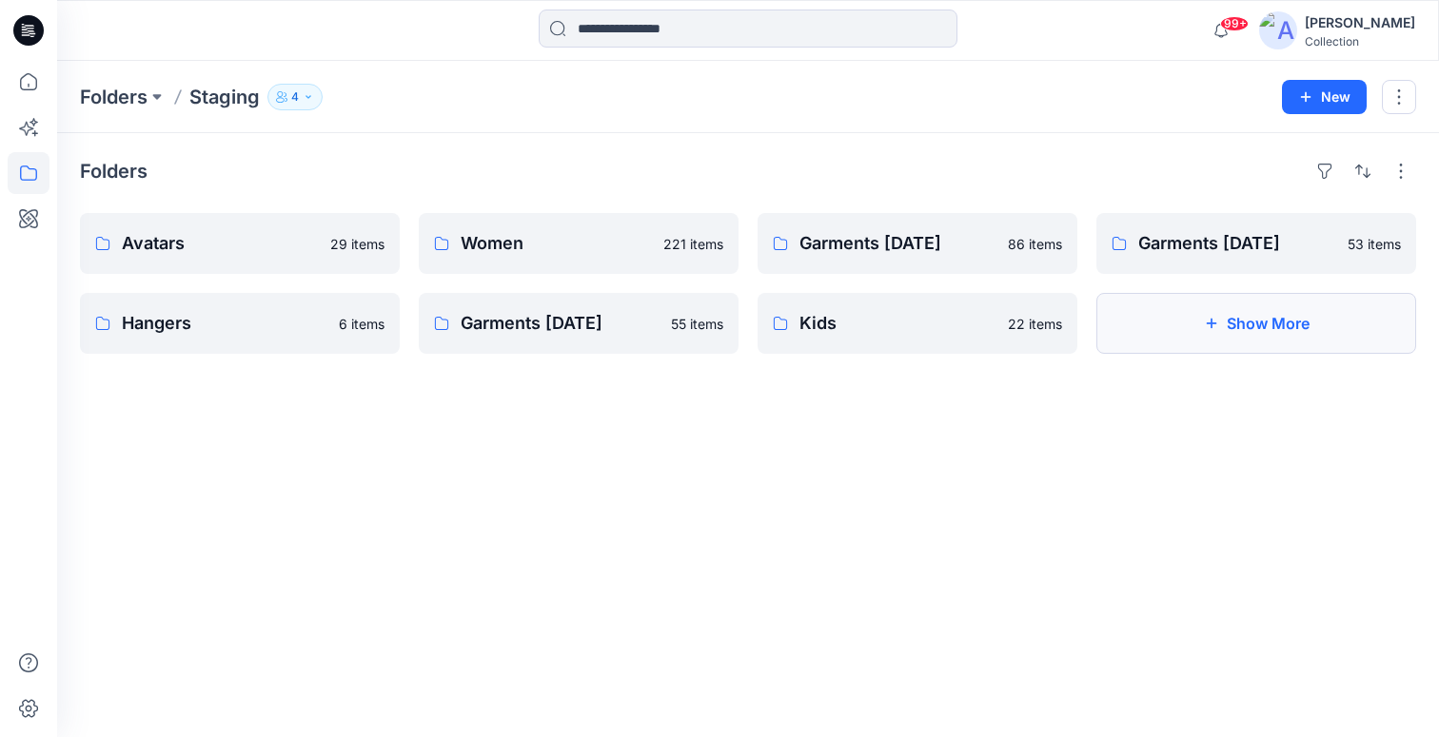
click at [1269, 327] on button "Show More" at bounding box center [1256, 323] width 320 height 61
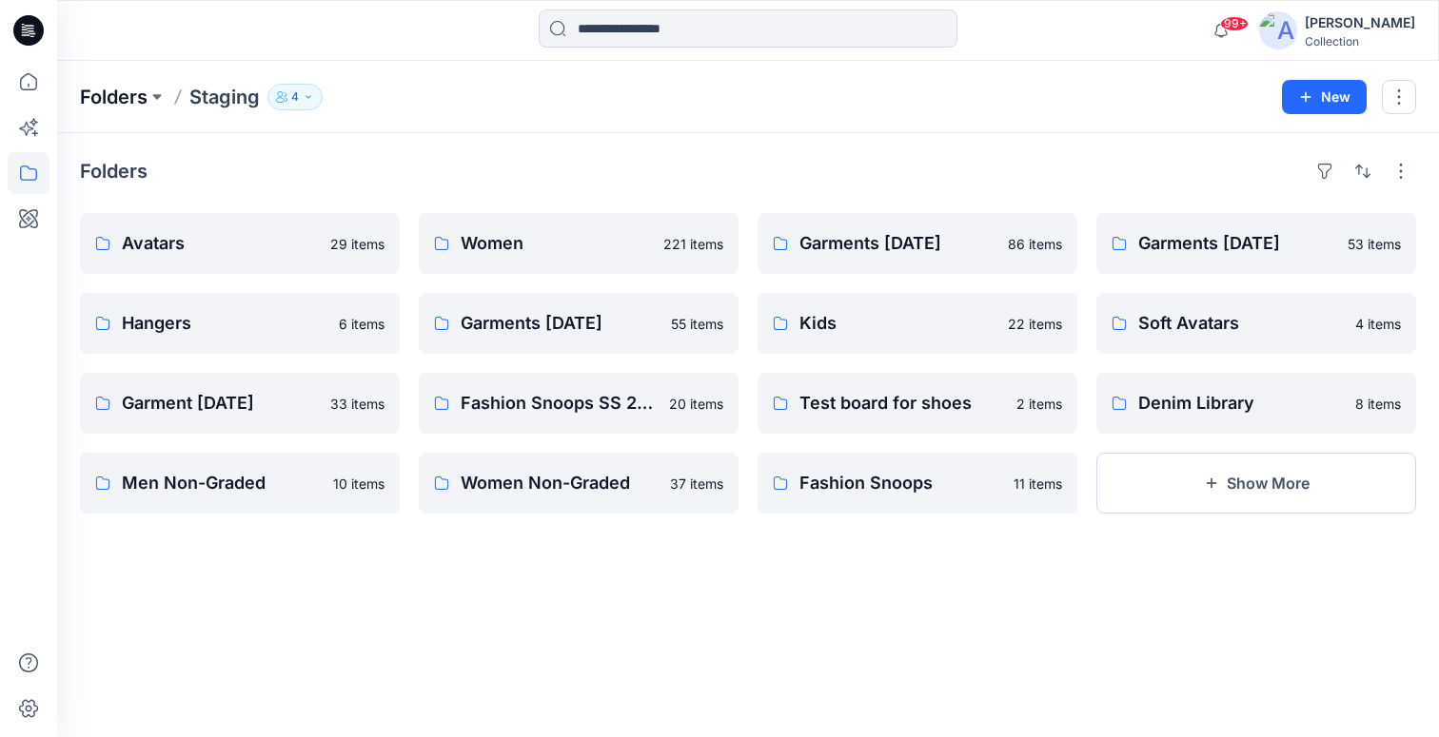
click at [118, 104] on p "Folders" at bounding box center [114, 97] width 68 height 27
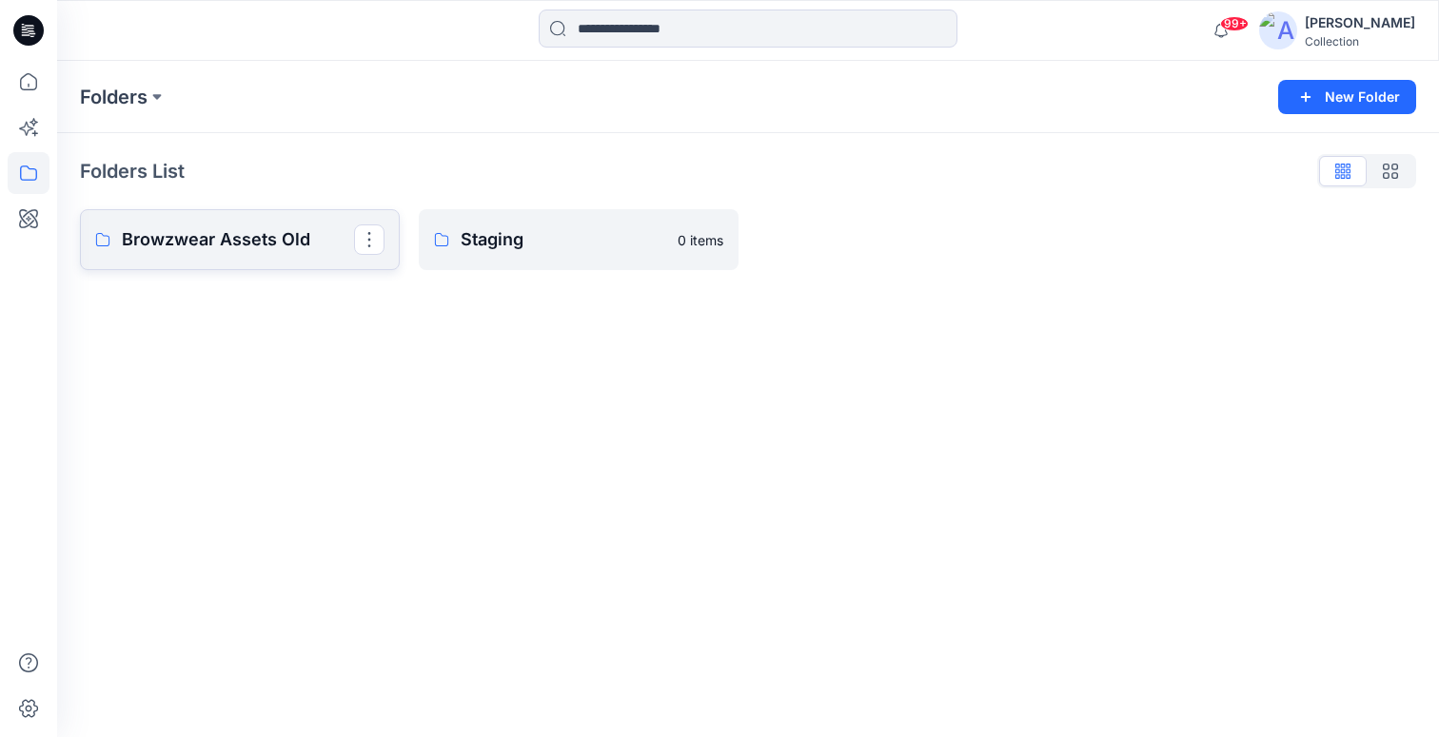
click at [166, 230] on p "Browzwear Assets Old" at bounding box center [238, 239] width 232 height 27
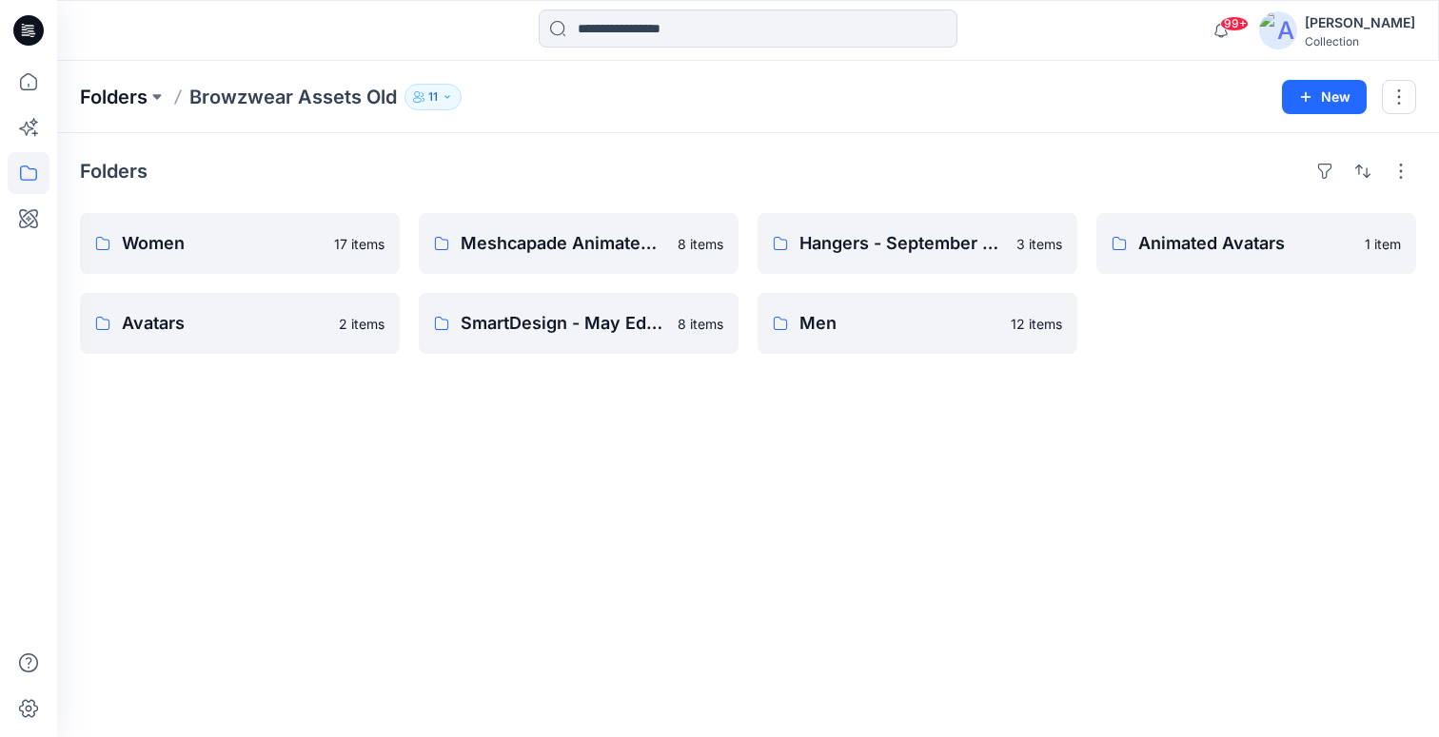
click at [88, 97] on p "Folders" at bounding box center [114, 97] width 68 height 27
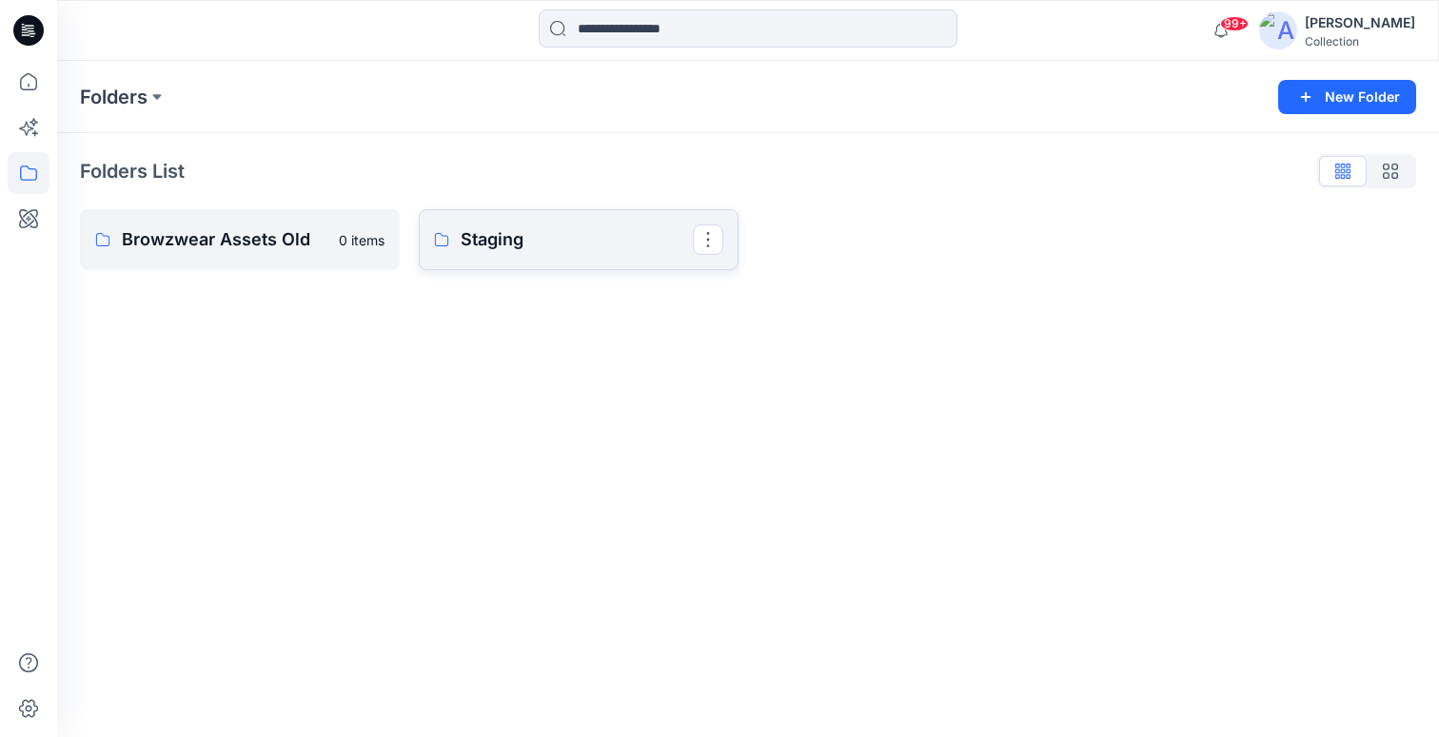
click at [494, 257] on link "Staging" at bounding box center [579, 239] width 320 height 61
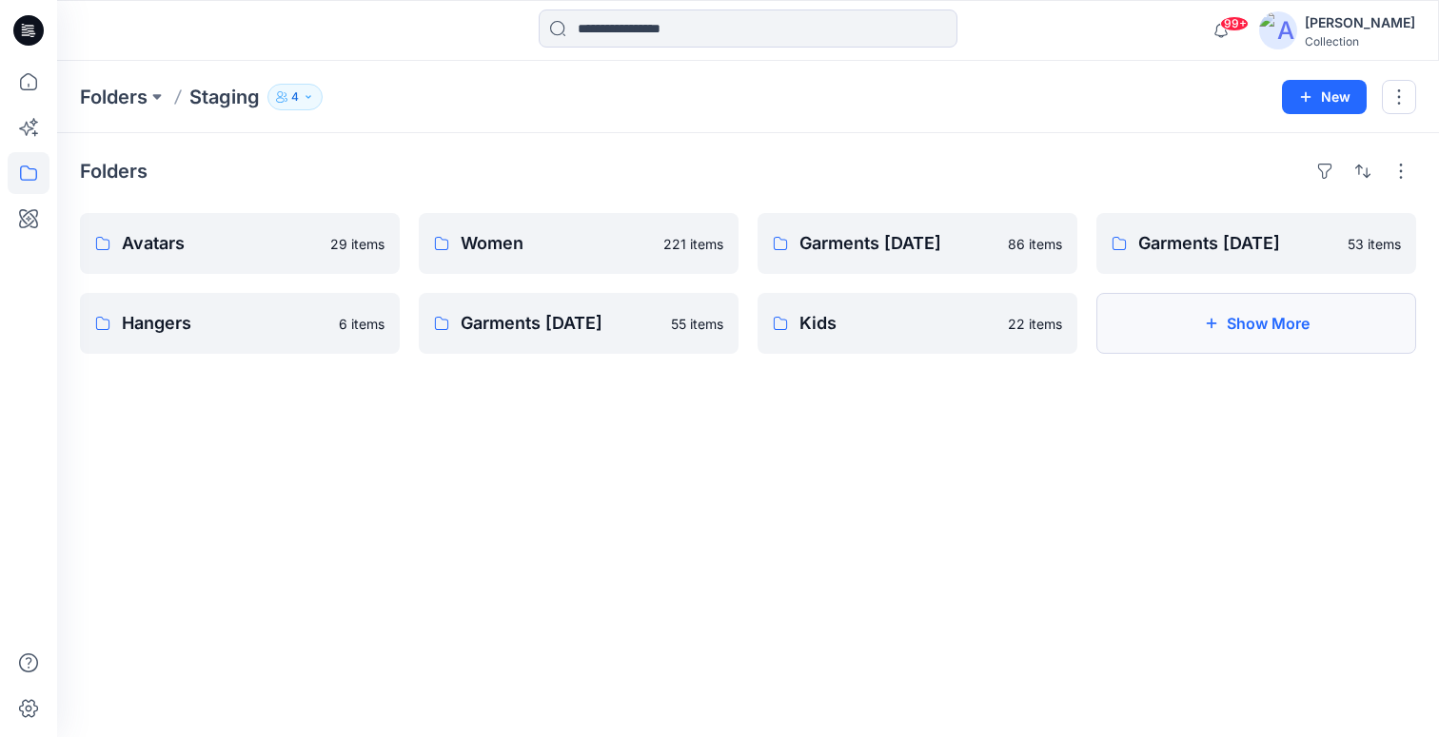
click at [1148, 340] on button "Show More" at bounding box center [1256, 323] width 320 height 61
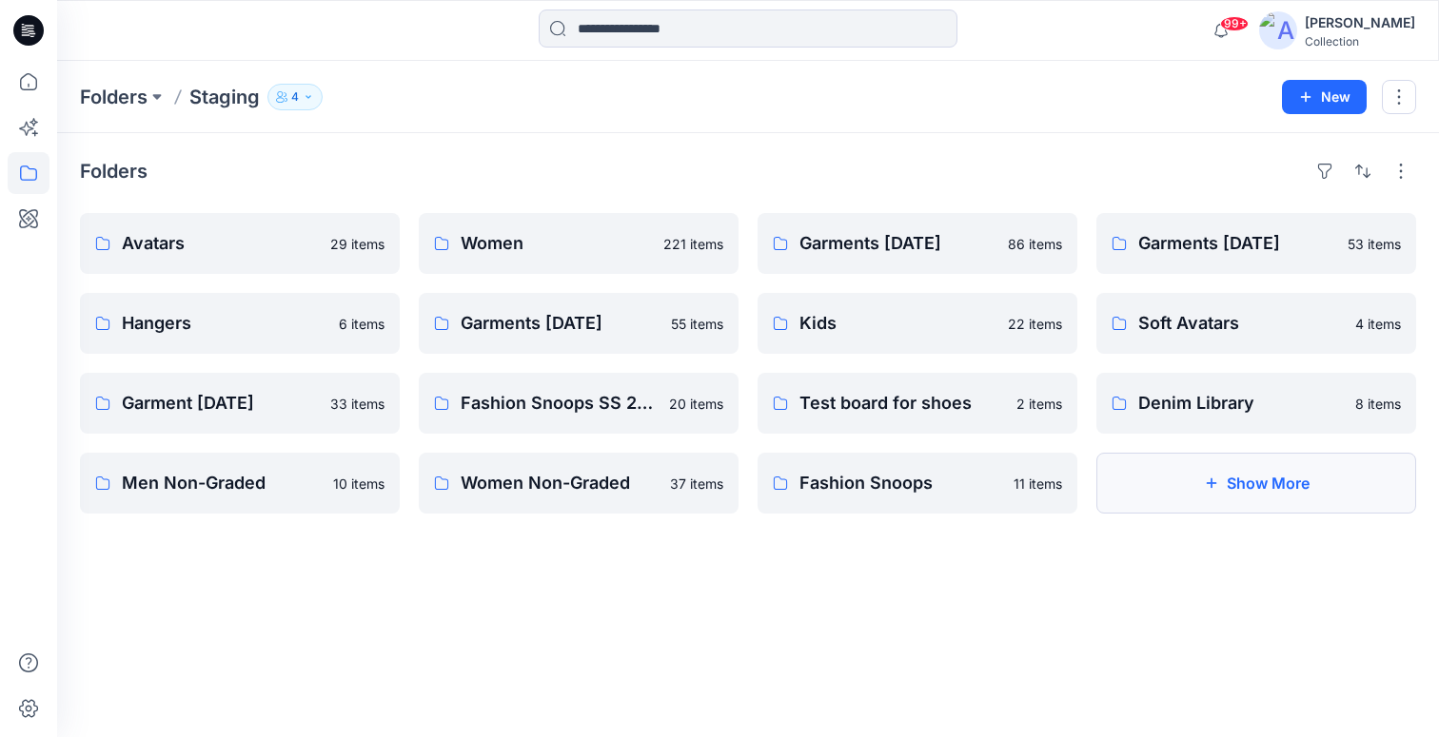
click at [1276, 502] on button "Show More" at bounding box center [1256, 483] width 320 height 61
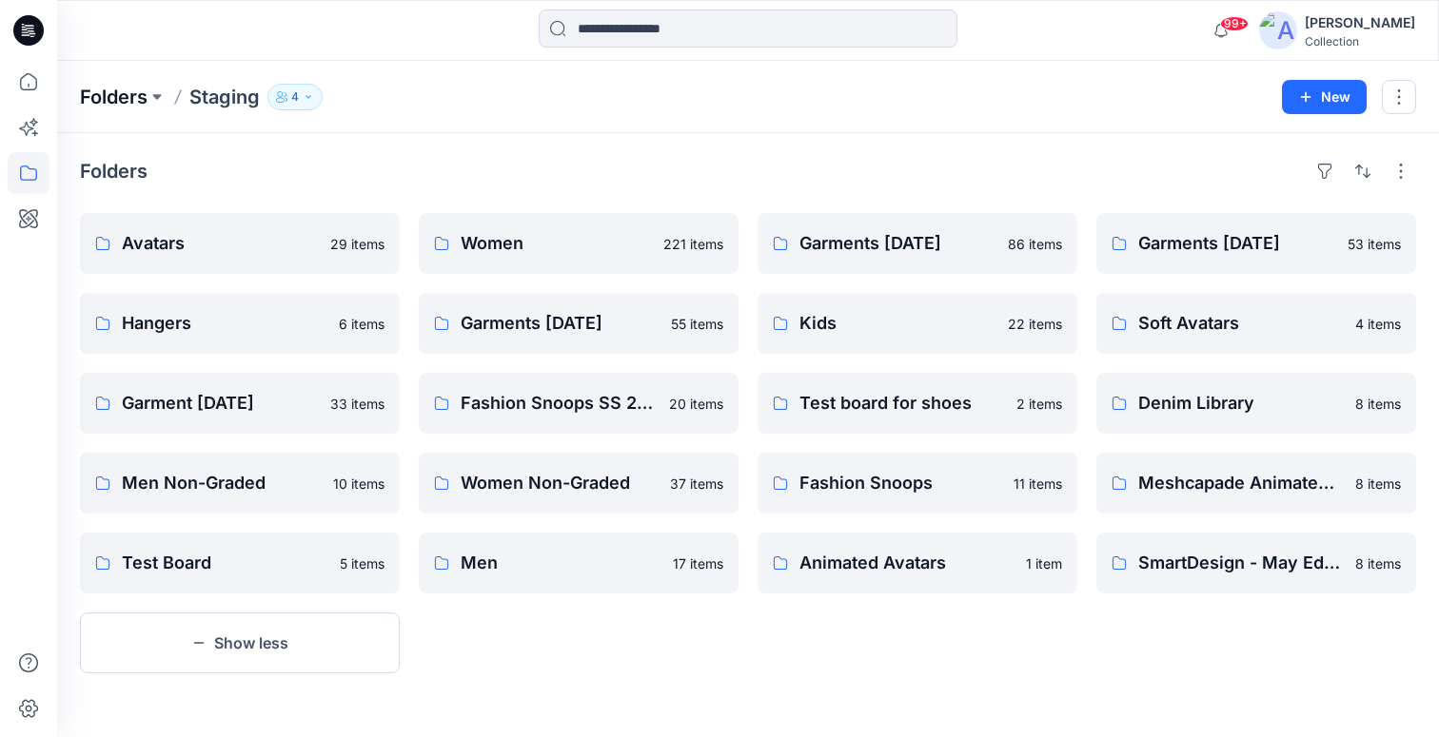
click at [118, 106] on p "Folders" at bounding box center [114, 97] width 68 height 27
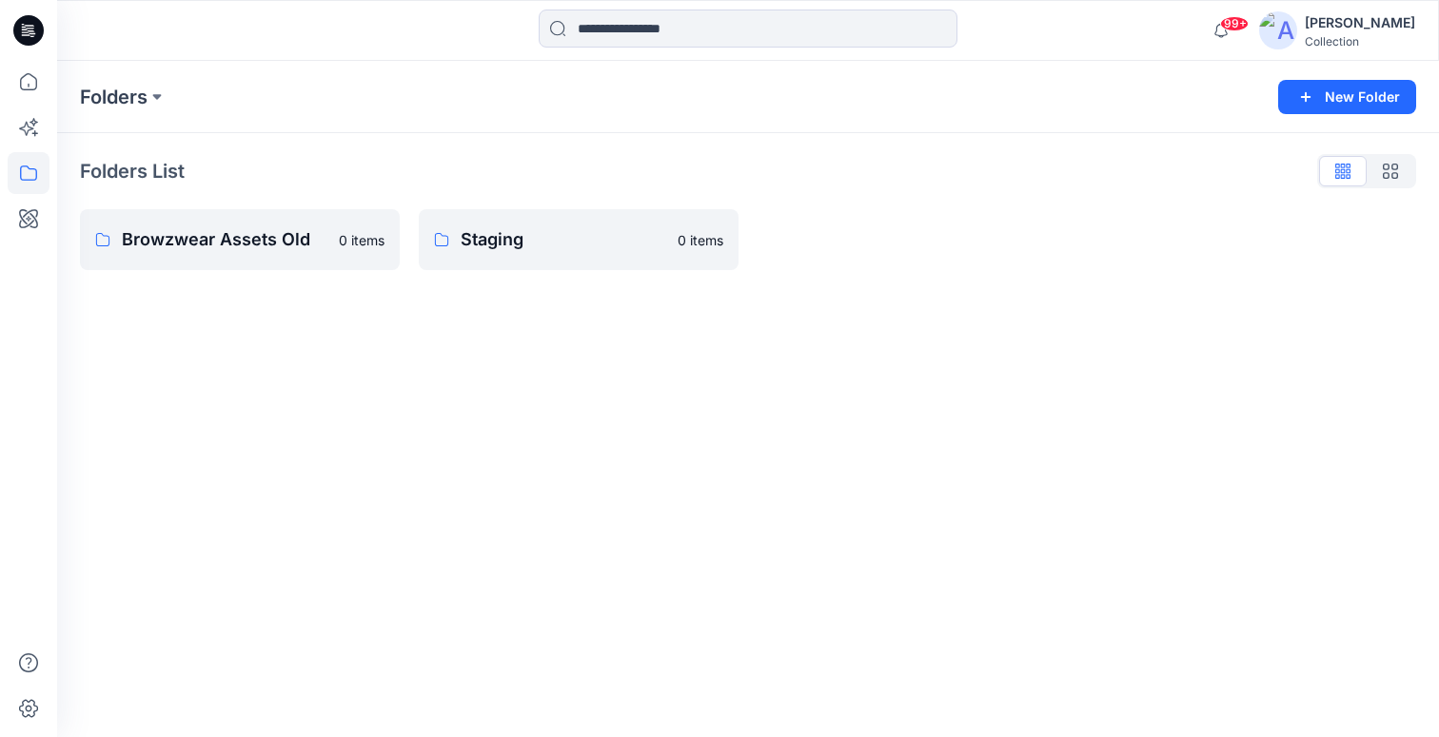
click at [1386, 14] on div "[PERSON_NAME]" at bounding box center [1360, 22] width 110 height 23
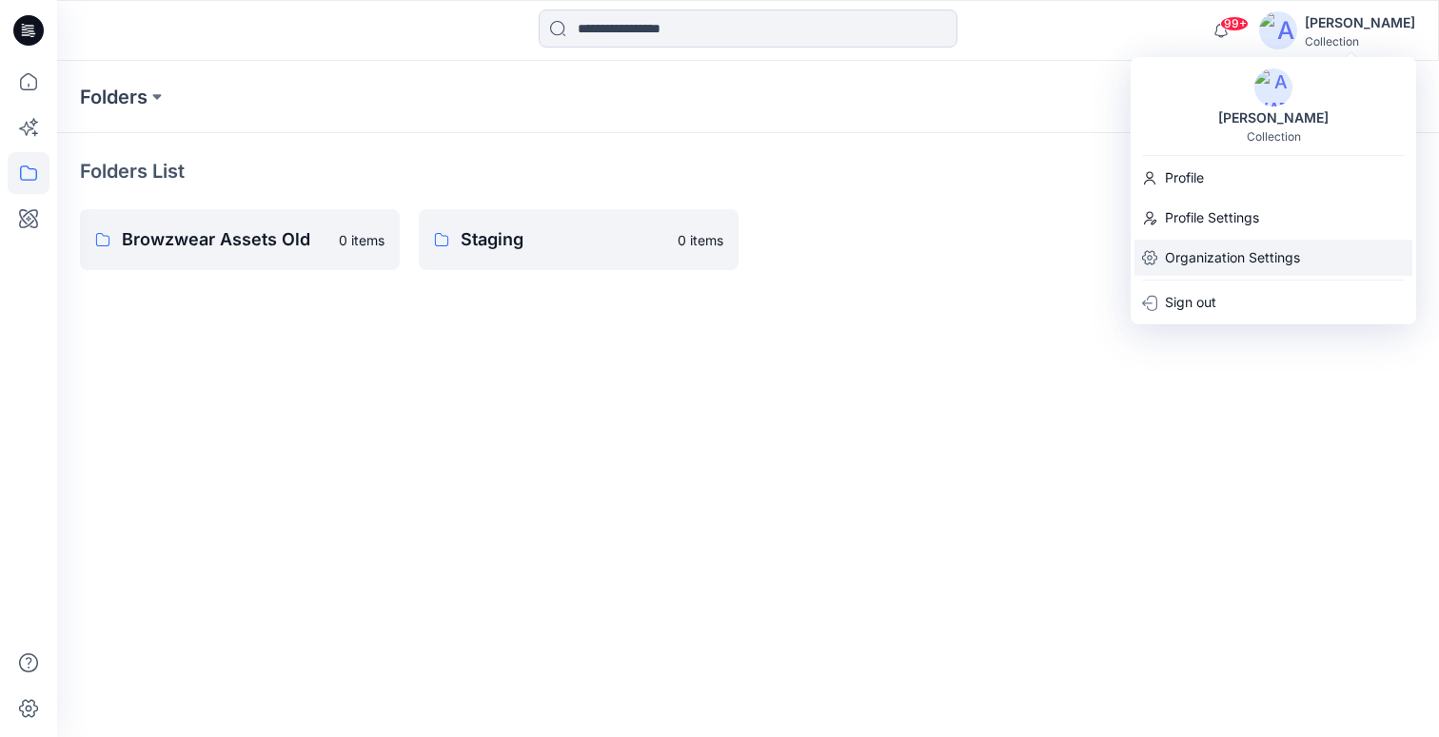
click at [1205, 250] on p "Organization Settings" at bounding box center [1232, 258] width 135 height 36
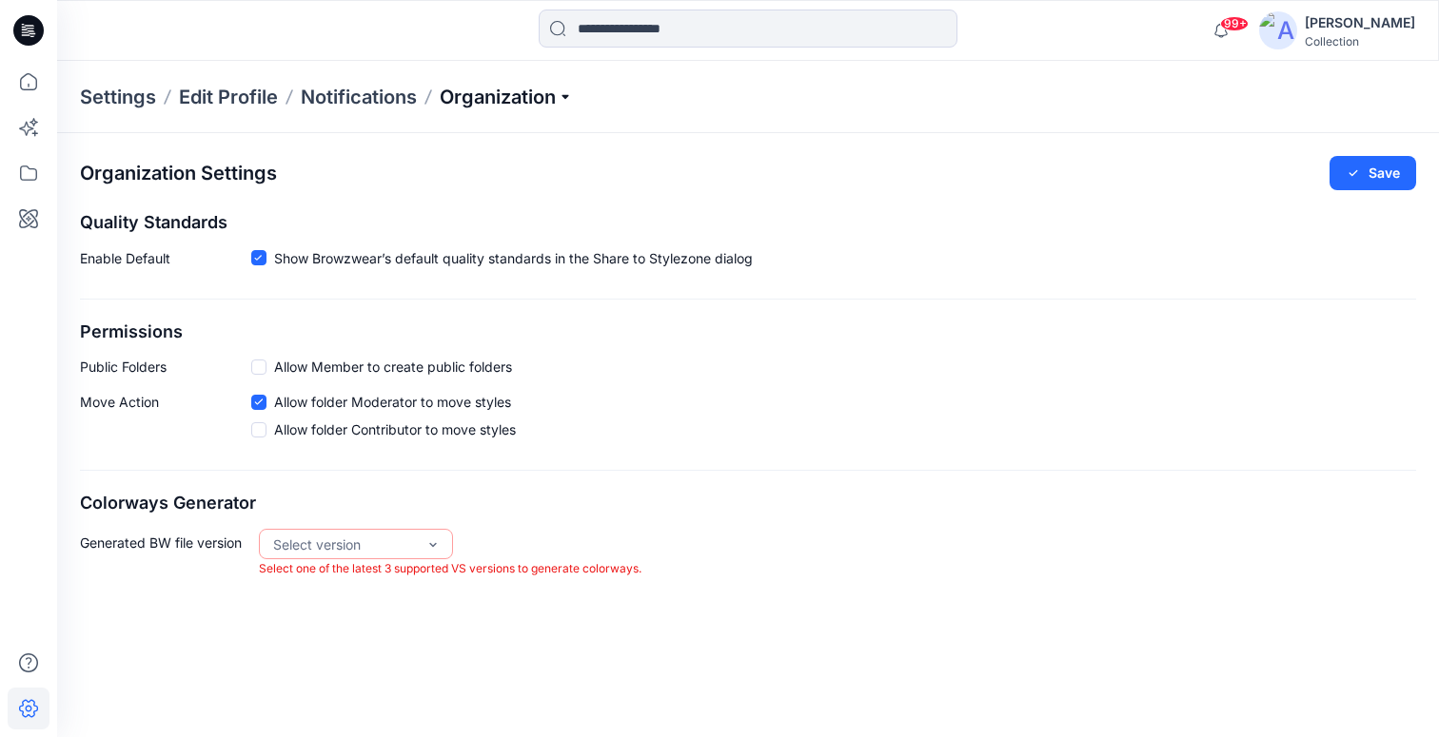
click at [534, 104] on p "Organization" at bounding box center [506, 97] width 133 height 27
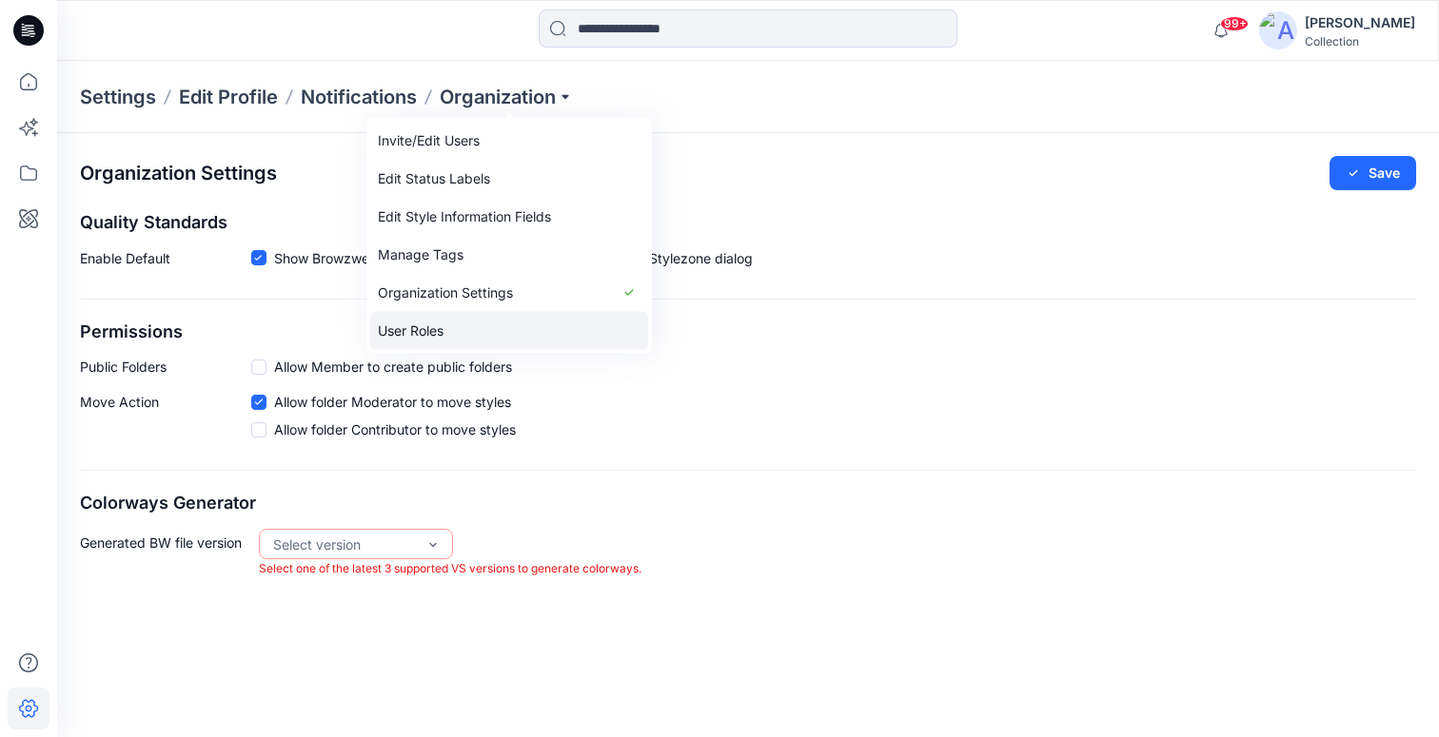
click at [446, 338] on link "User Roles" at bounding box center [509, 331] width 278 height 38
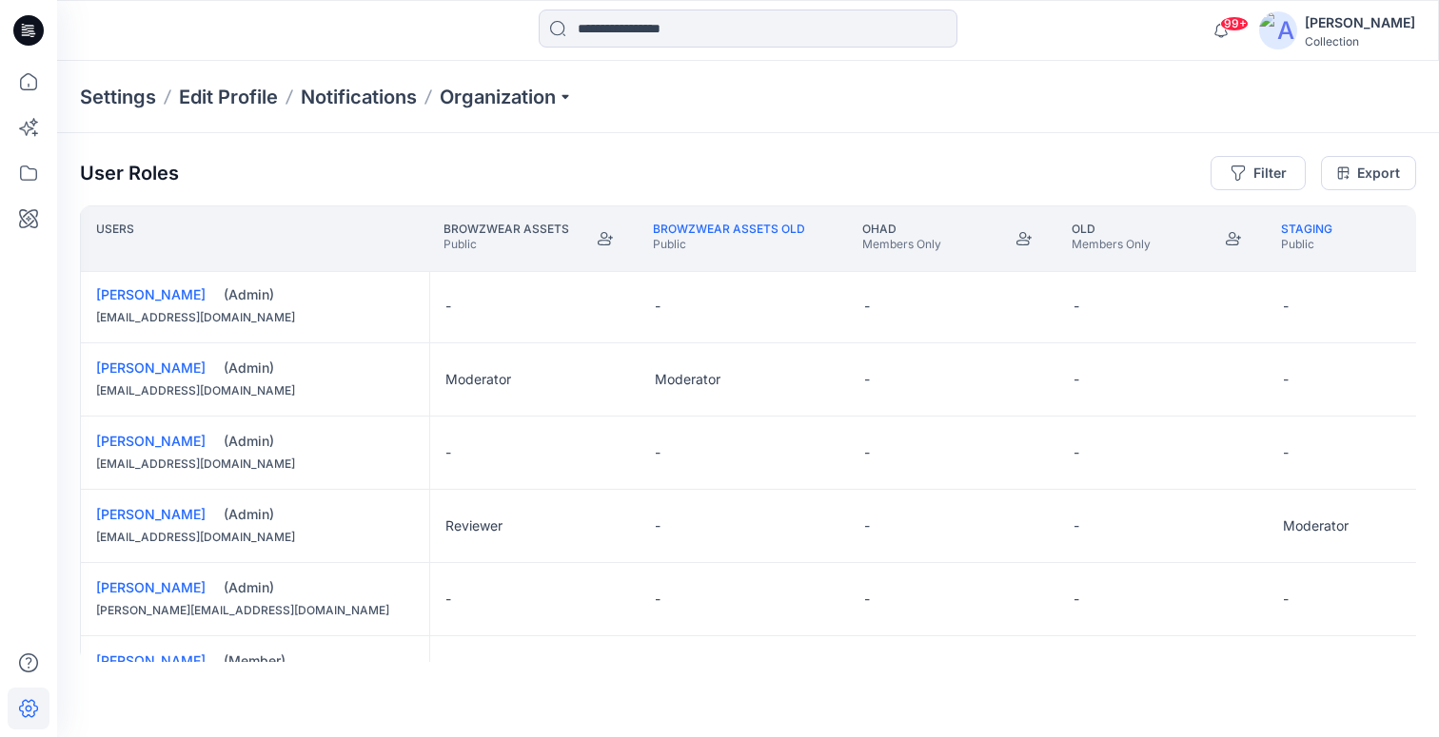
scroll to position [625, 0]
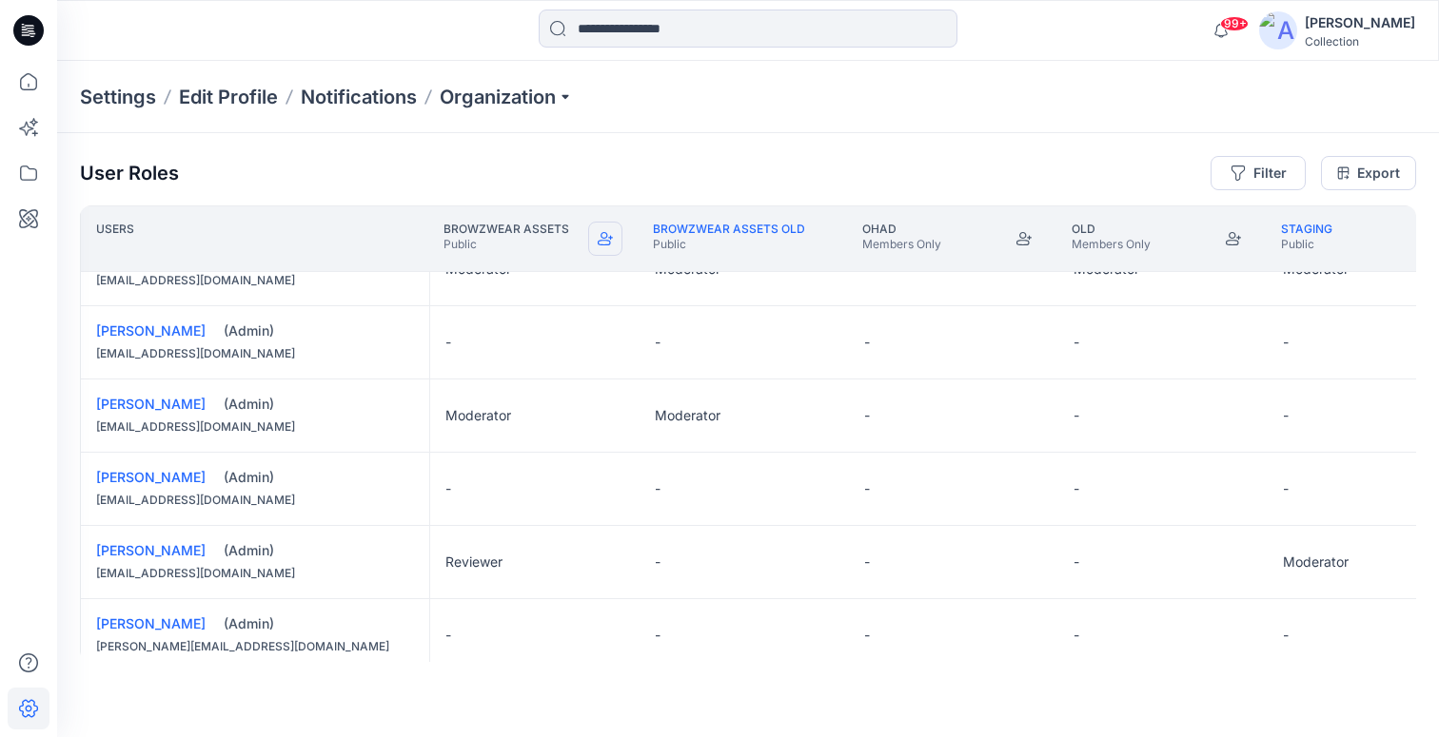
click at [605, 244] on icon "Join" at bounding box center [605, 238] width 15 height 15
click at [1281, 175] on button "Filter" at bounding box center [1257, 173] width 95 height 34
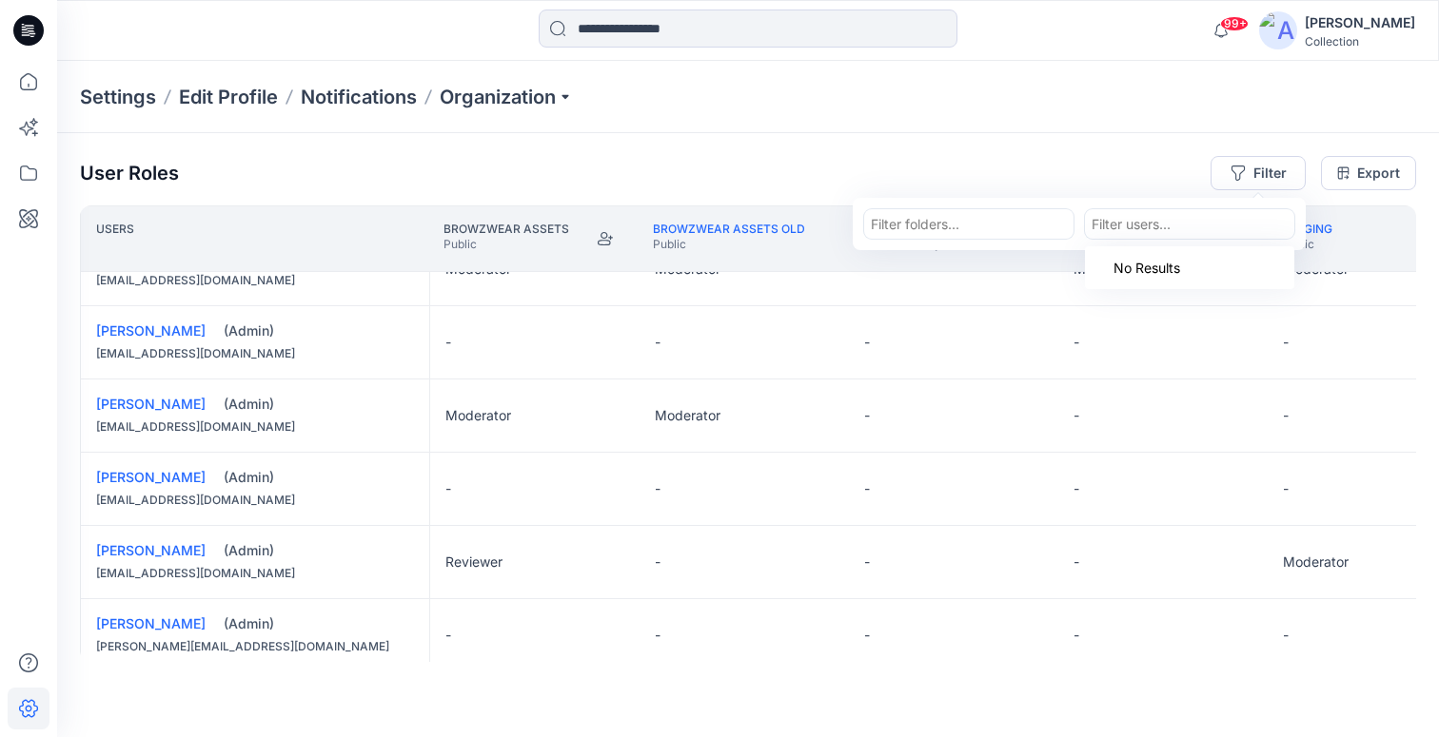
click at [1127, 219] on div at bounding box center [1189, 224] width 196 height 24
type input "****"
click at [1208, 271] on p "[PERSON_NAME]" at bounding box center [1183, 272] width 109 height 25
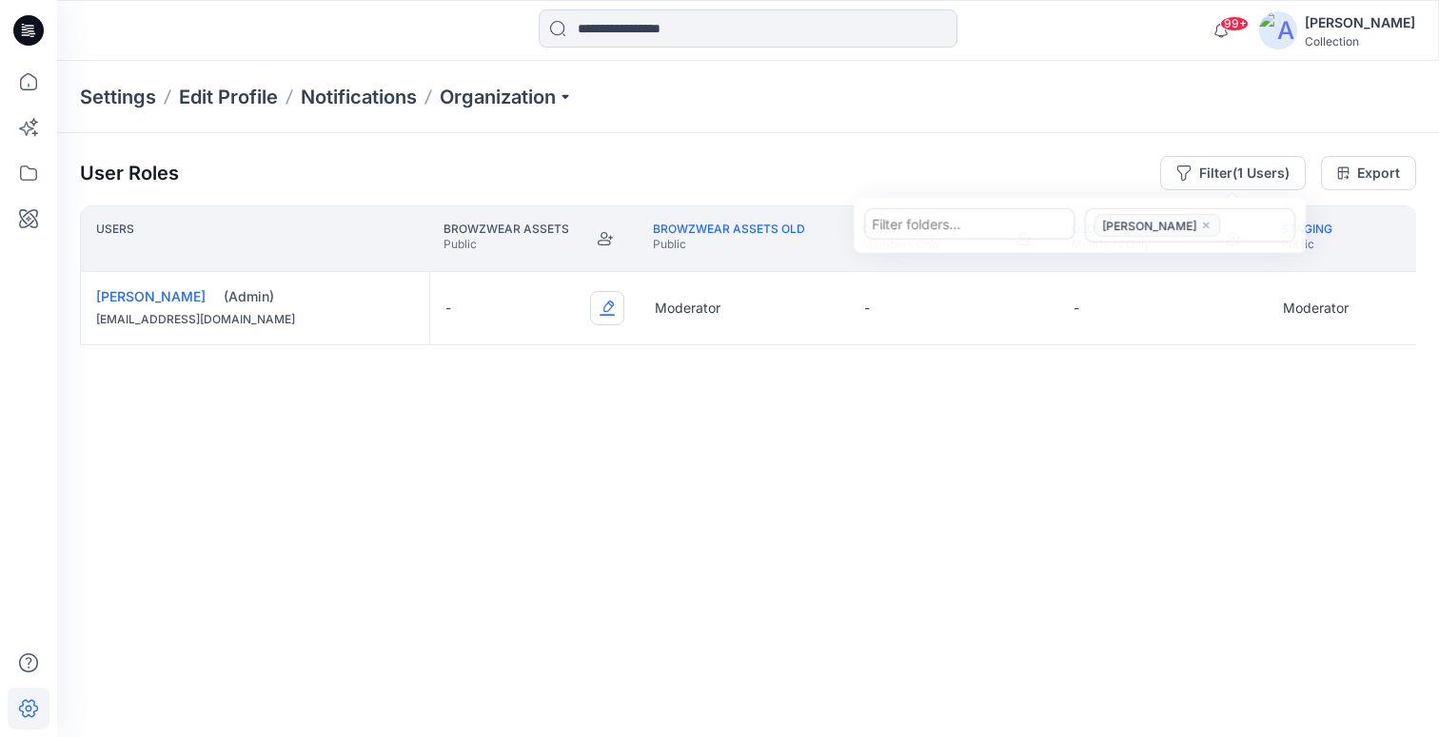
click at [606, 309] on button "Edit Role" at bounding box center [607, 308] width 34 height 34
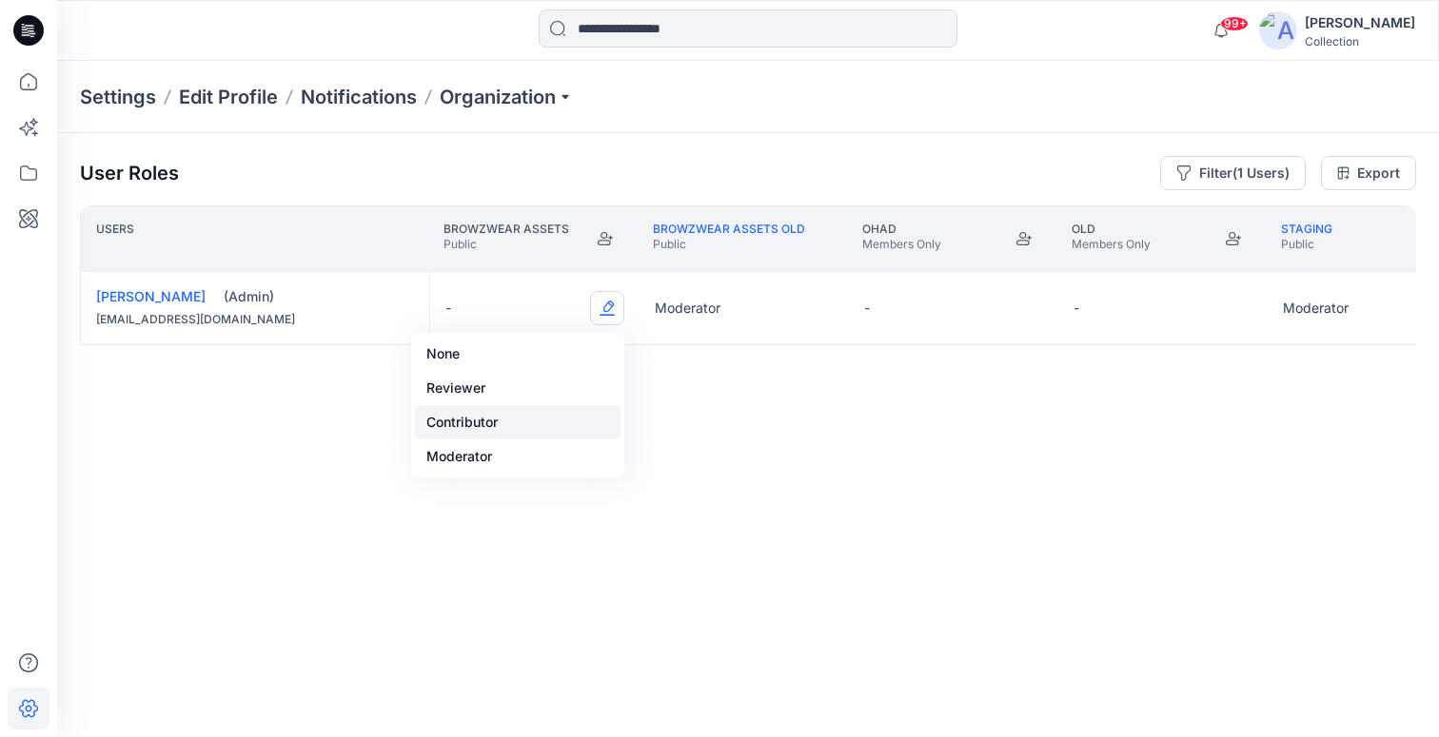
click at [501, 425] on button "Contributor" at bounding box center [518, 422] width 206 height 34
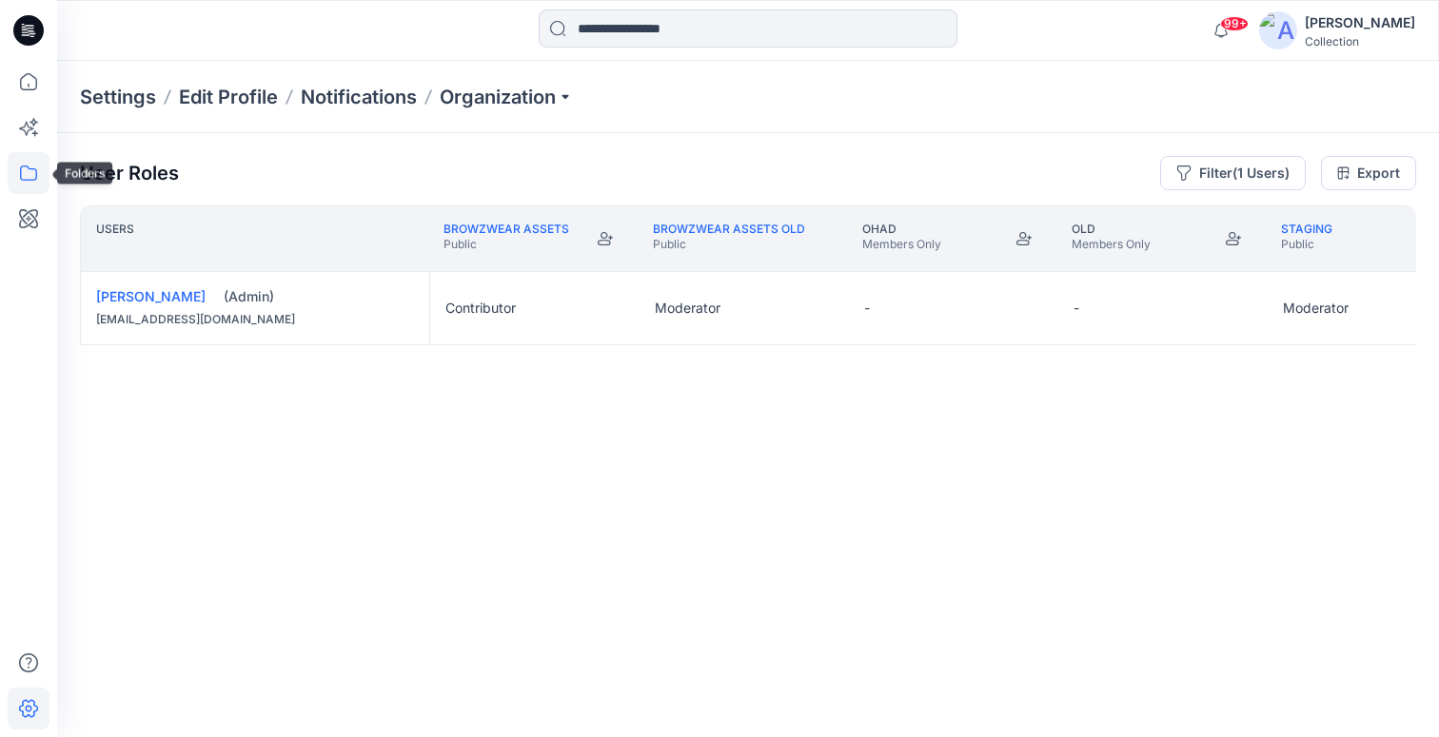
click at [29, 175] on icon at bounding box center [29, 173] width 42 height 42
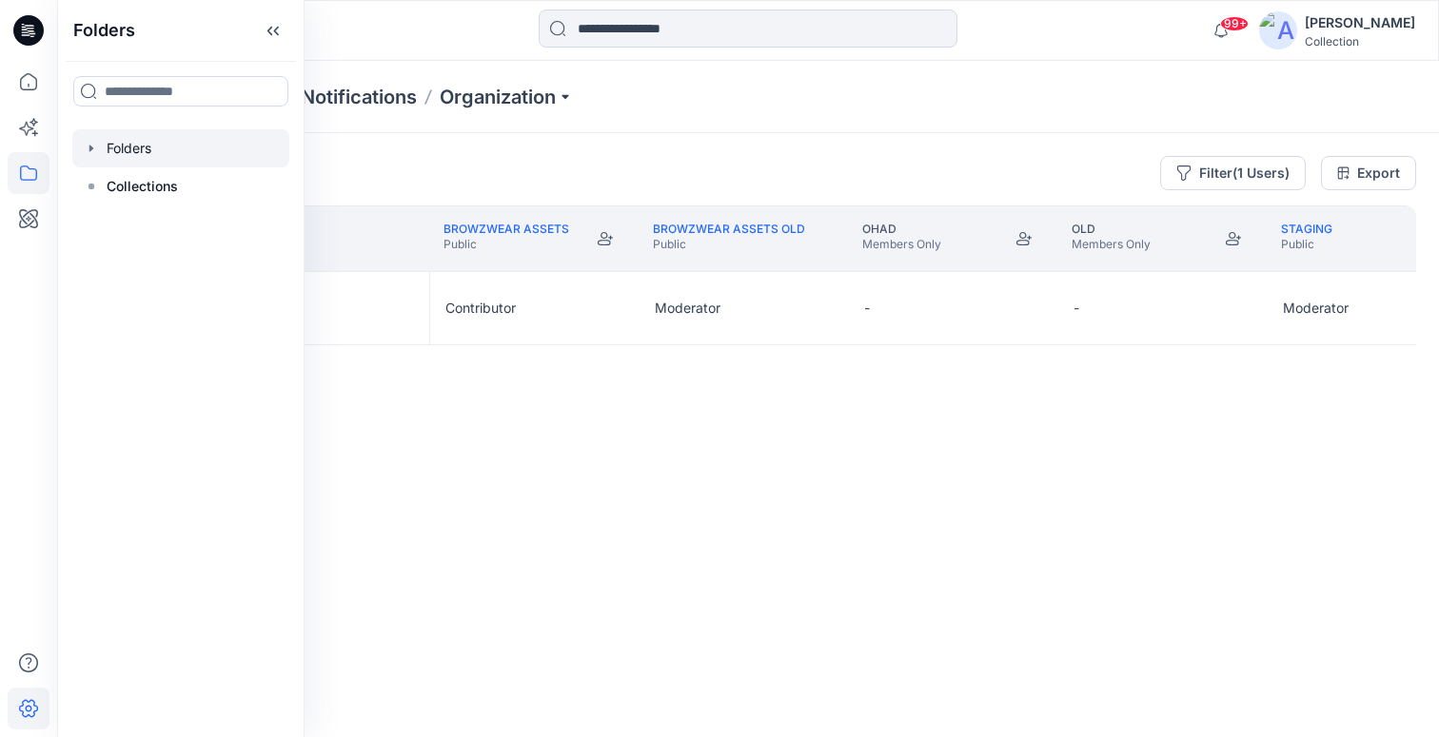
click at [119, 146] on div at bounding box center [180, 148] width 217 height 38
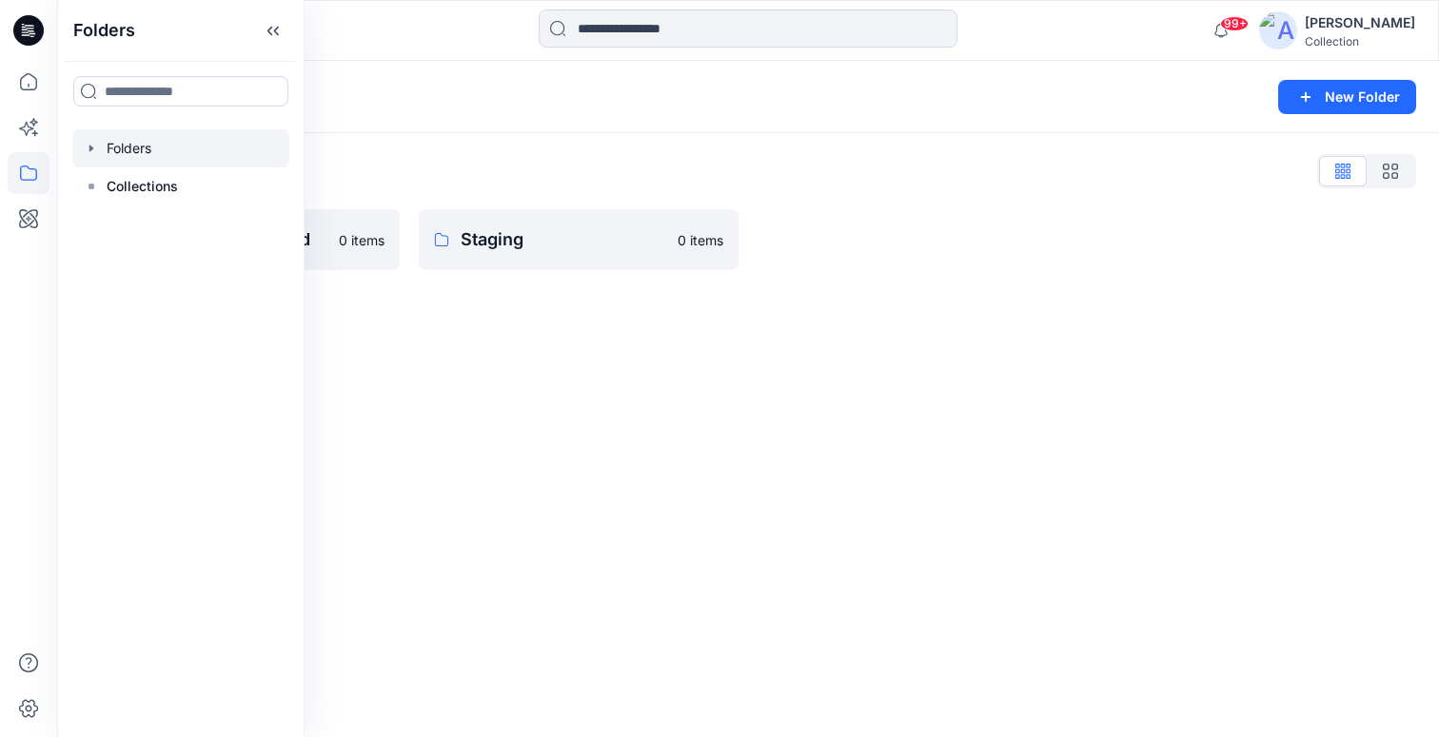
click at [468, 311] on div "Folders New Folder Folders List Browzwear Assets Old 0 items Staging 0 items" at bounding box center [748, 399] width 1382 height 677
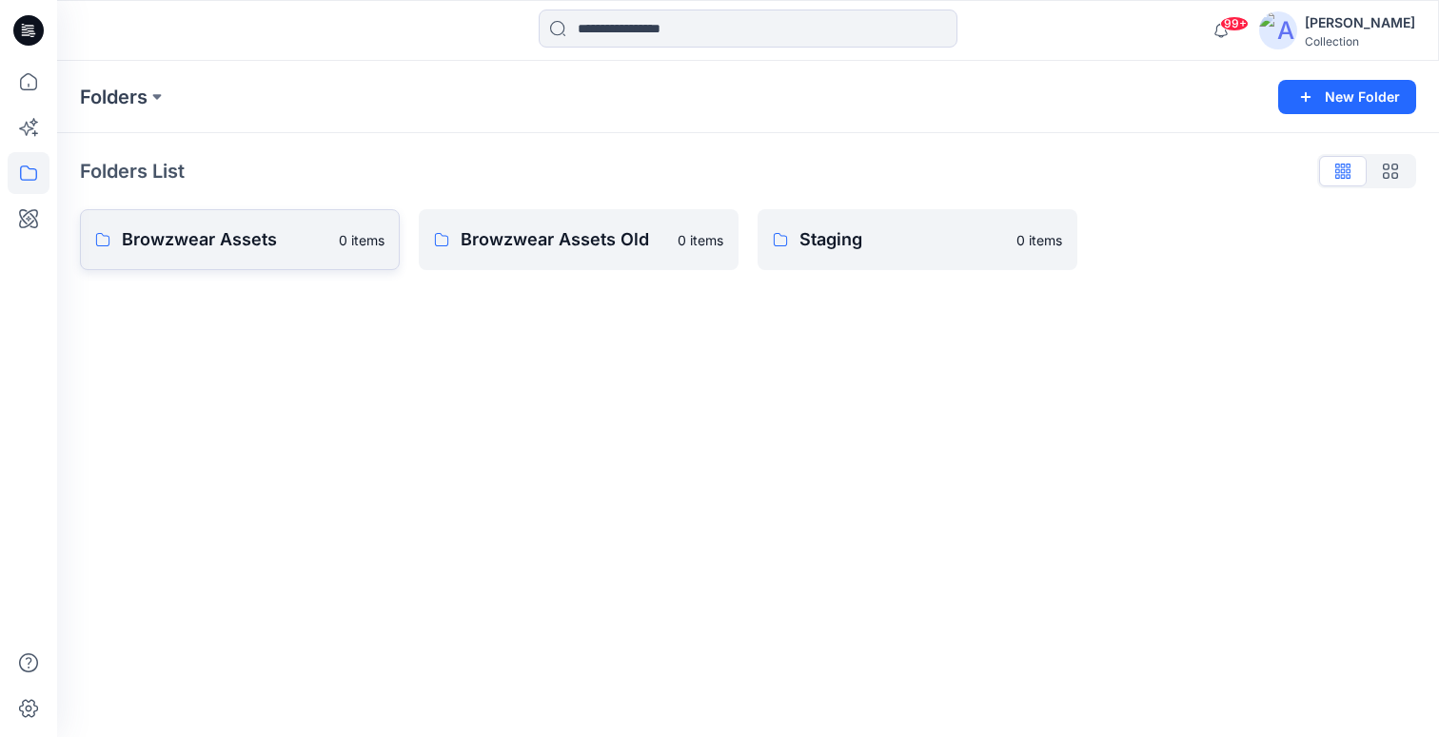
click at [211, 218] on link "Browzwear Assets 0 items" at bounding box center [240, 239] width 320 height 61
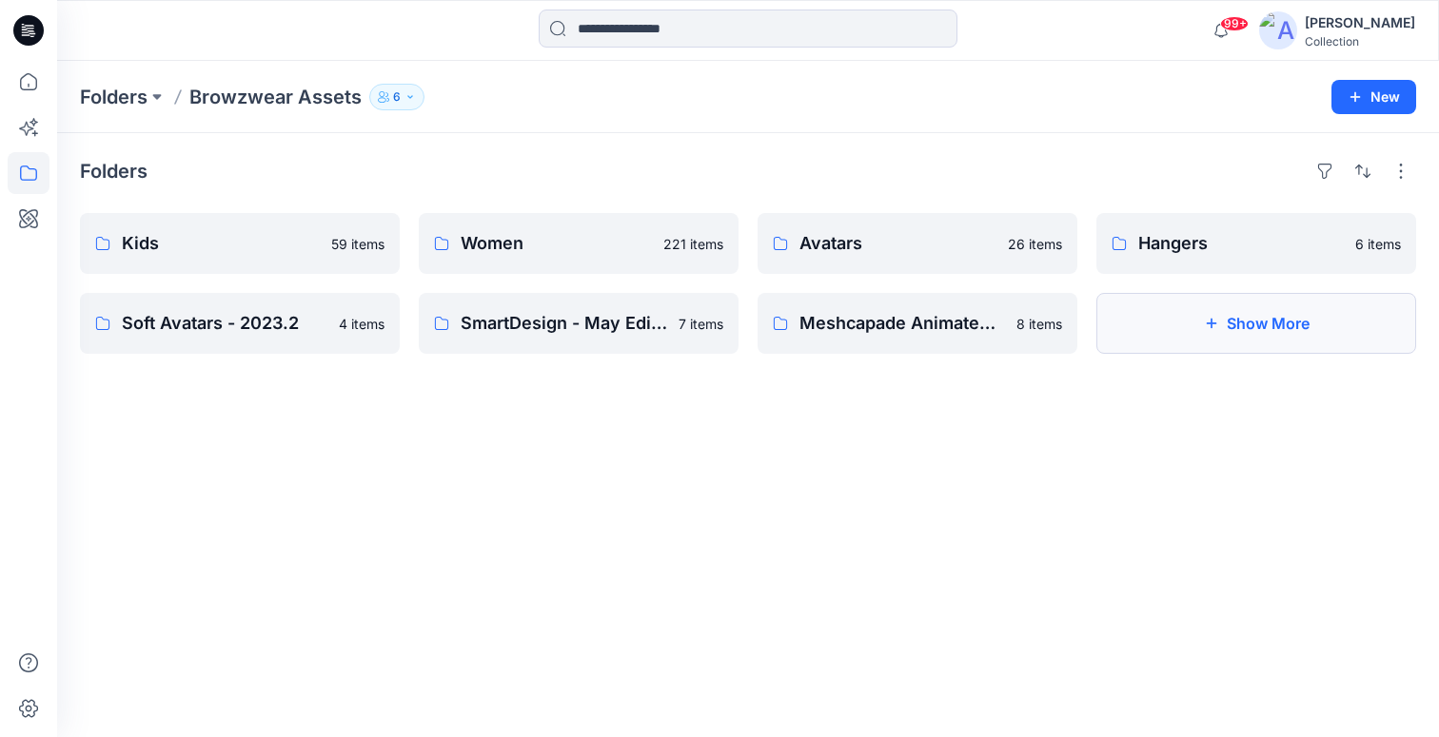
click at [1230, 337] on button "Show More" at bounding box center [1256, 323] width 320 height 61
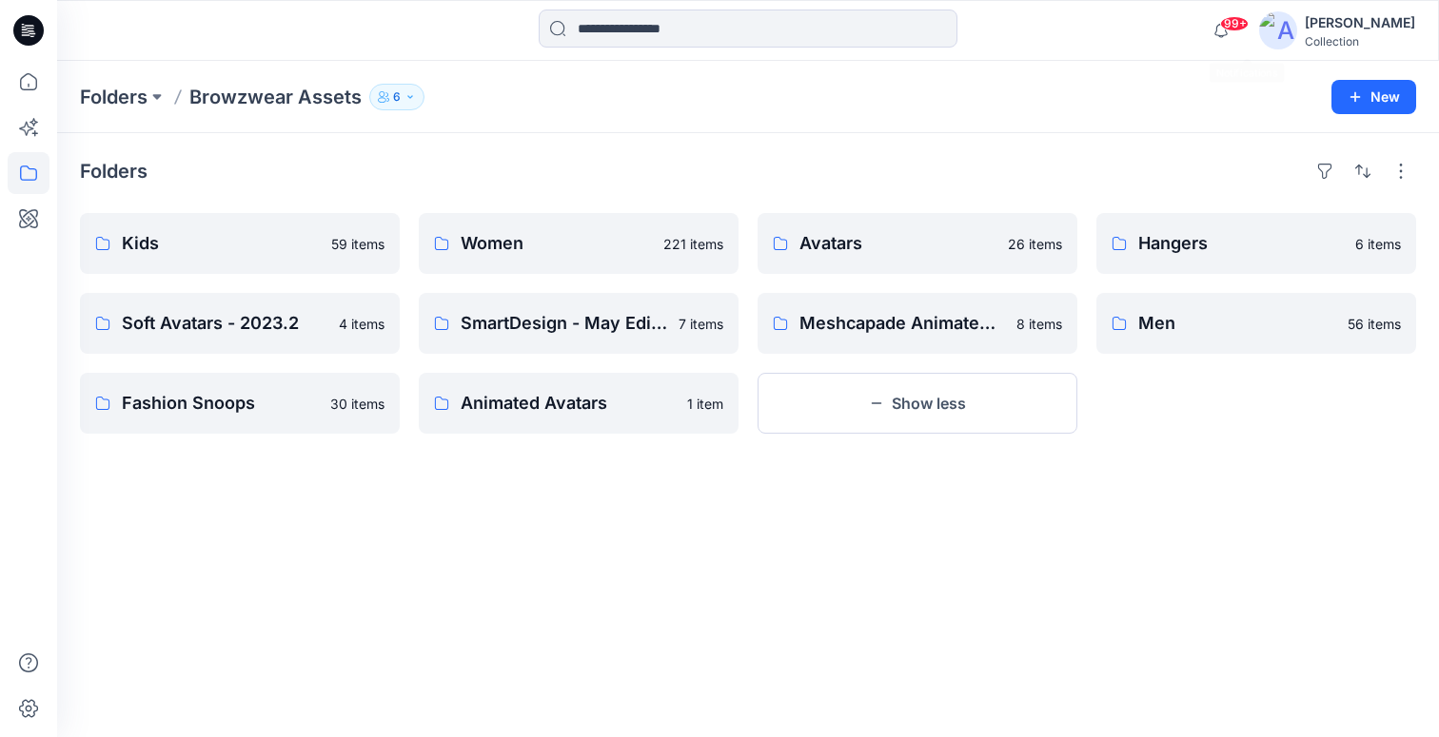
click at [1297, 33] on img at bounding box center [1278, 30] width 38 height 38
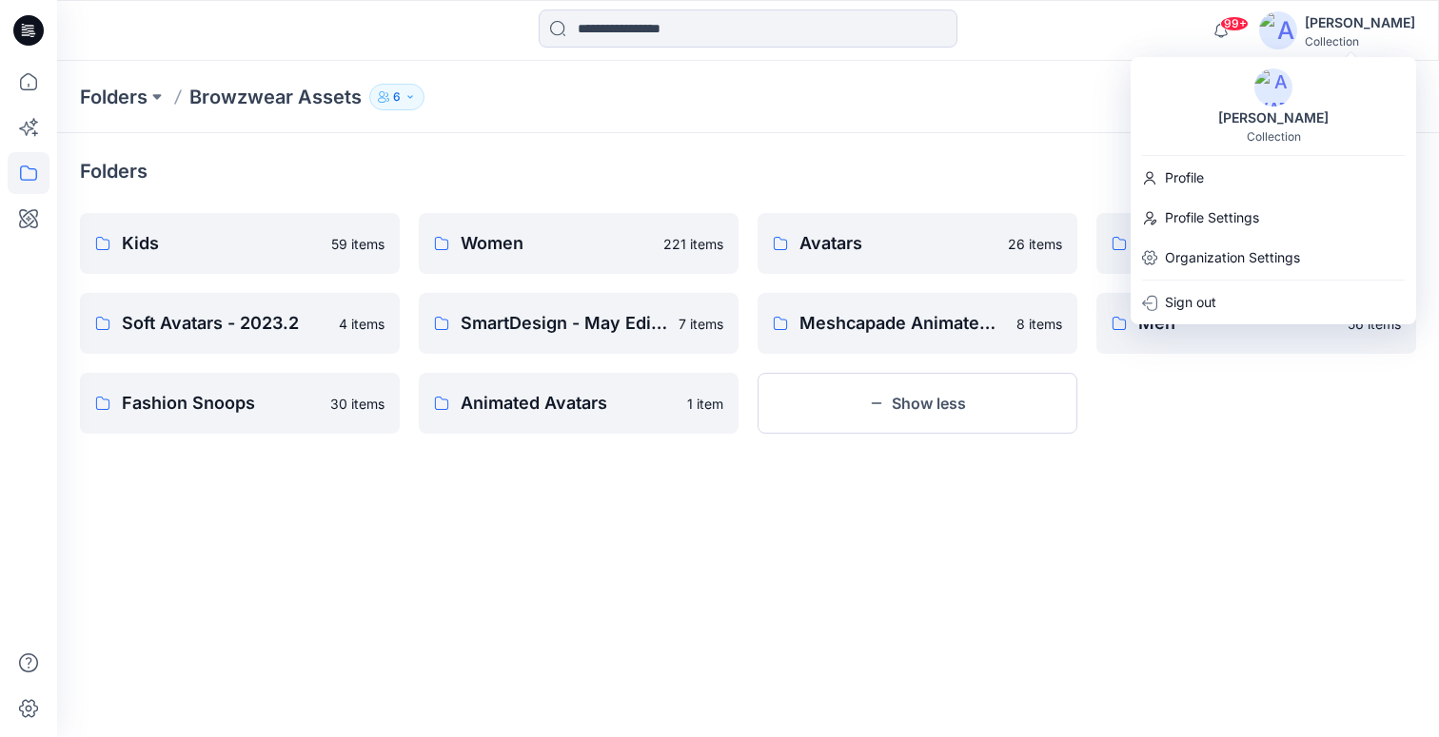
click at [399, 97] on p "6" at bounding box center [397, 97] width 8 height 21
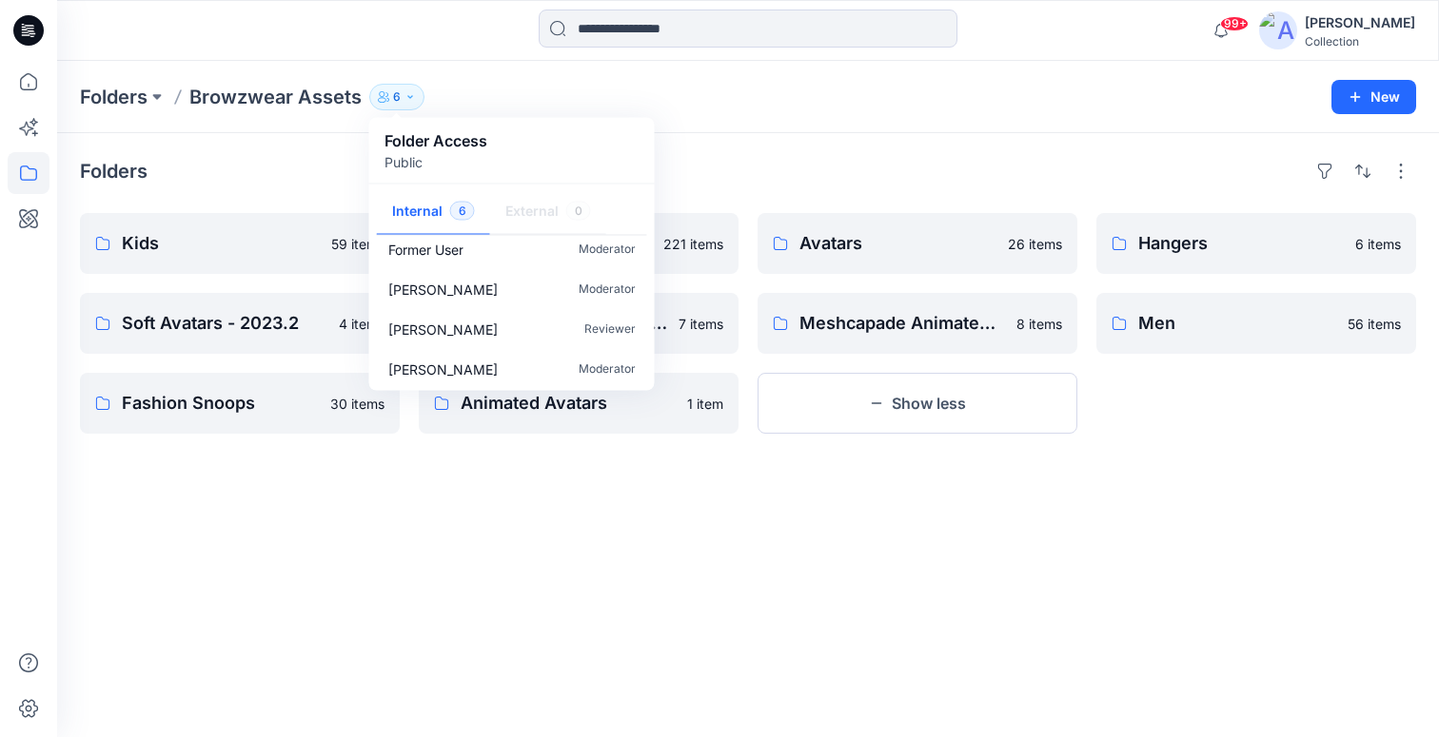
scroll to position [97, 0]
click at [1353, 30] on div "[PERSON_NAME]" at bounding box center [1360, 22] width 110 height 23
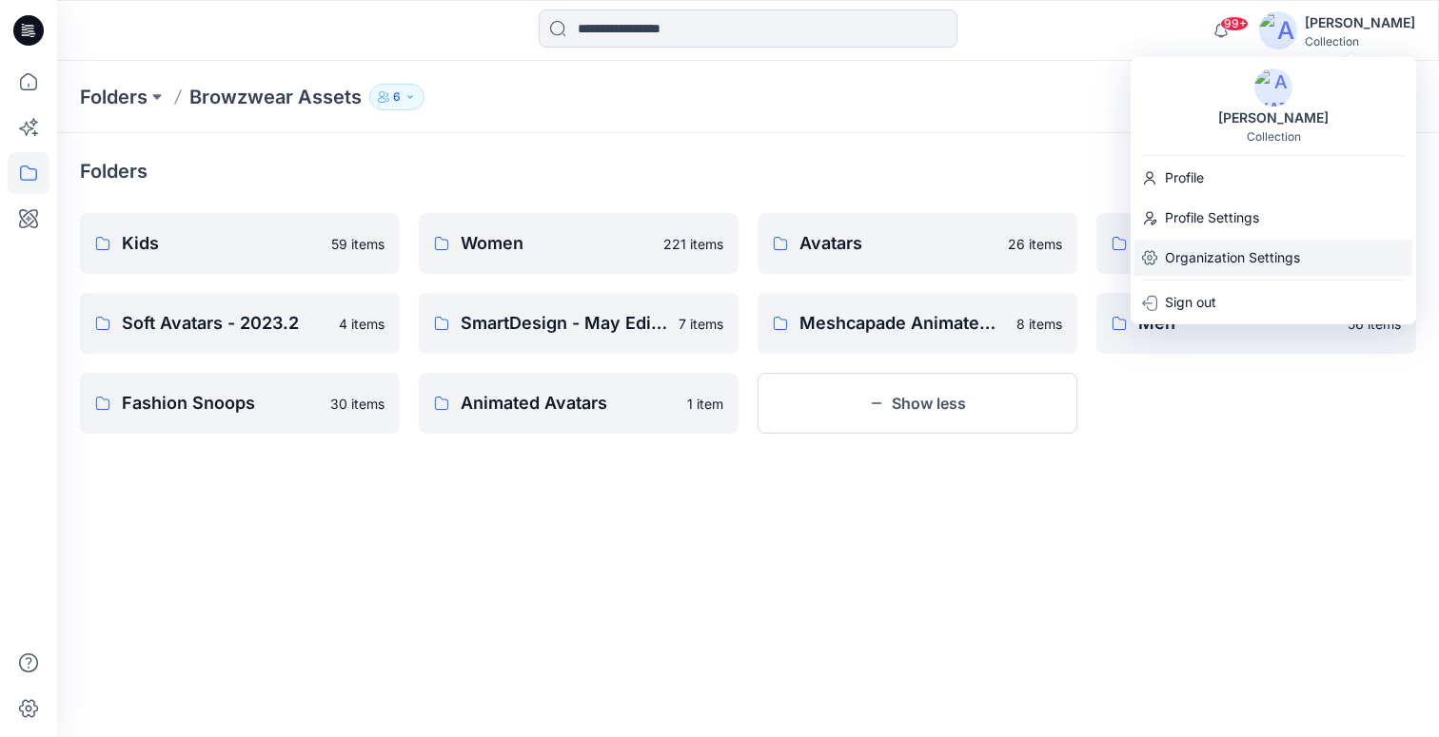
click at [1201, 265] on p "Organization Settings" at bounding box center [1232, 258] width 135 height 36
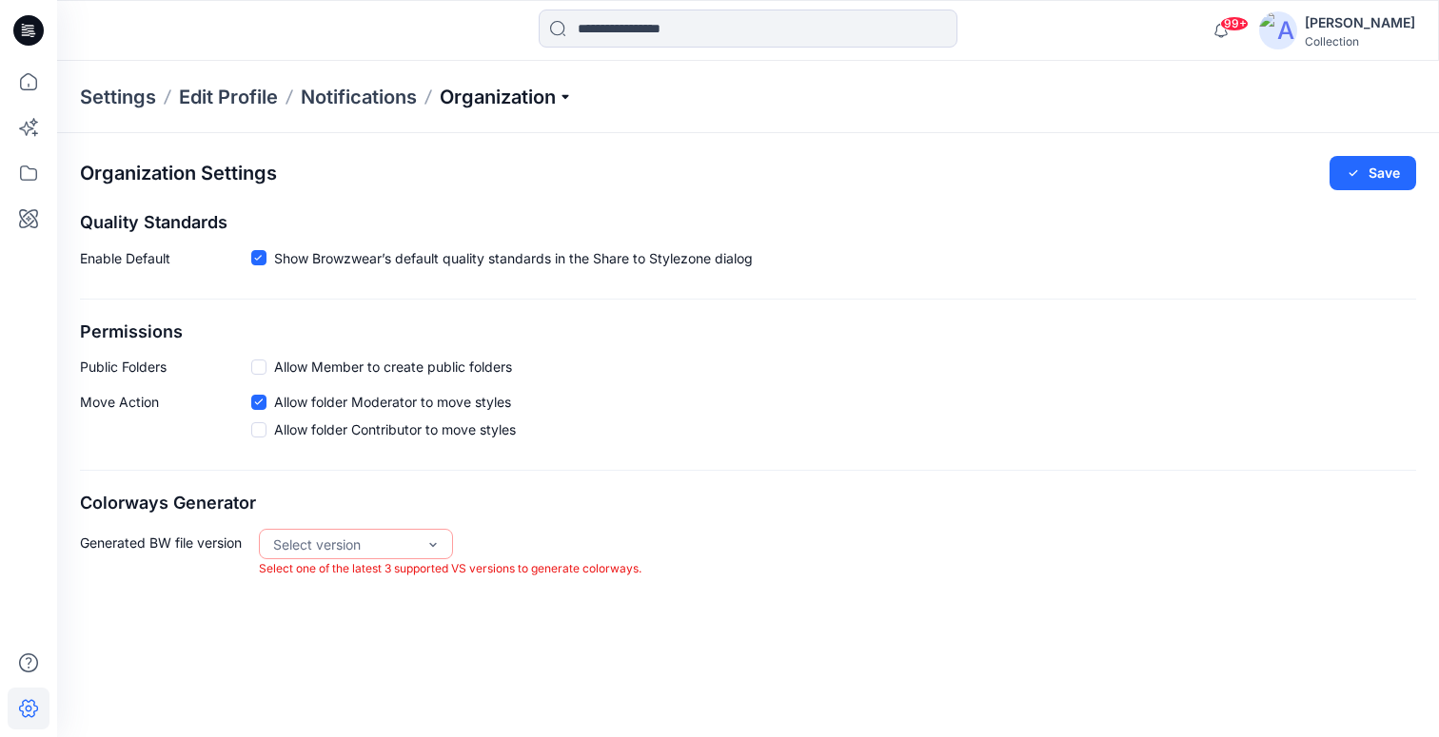
click at [465, 98] on p "Organization" at bounding box center [506, 97] width 133 height 27
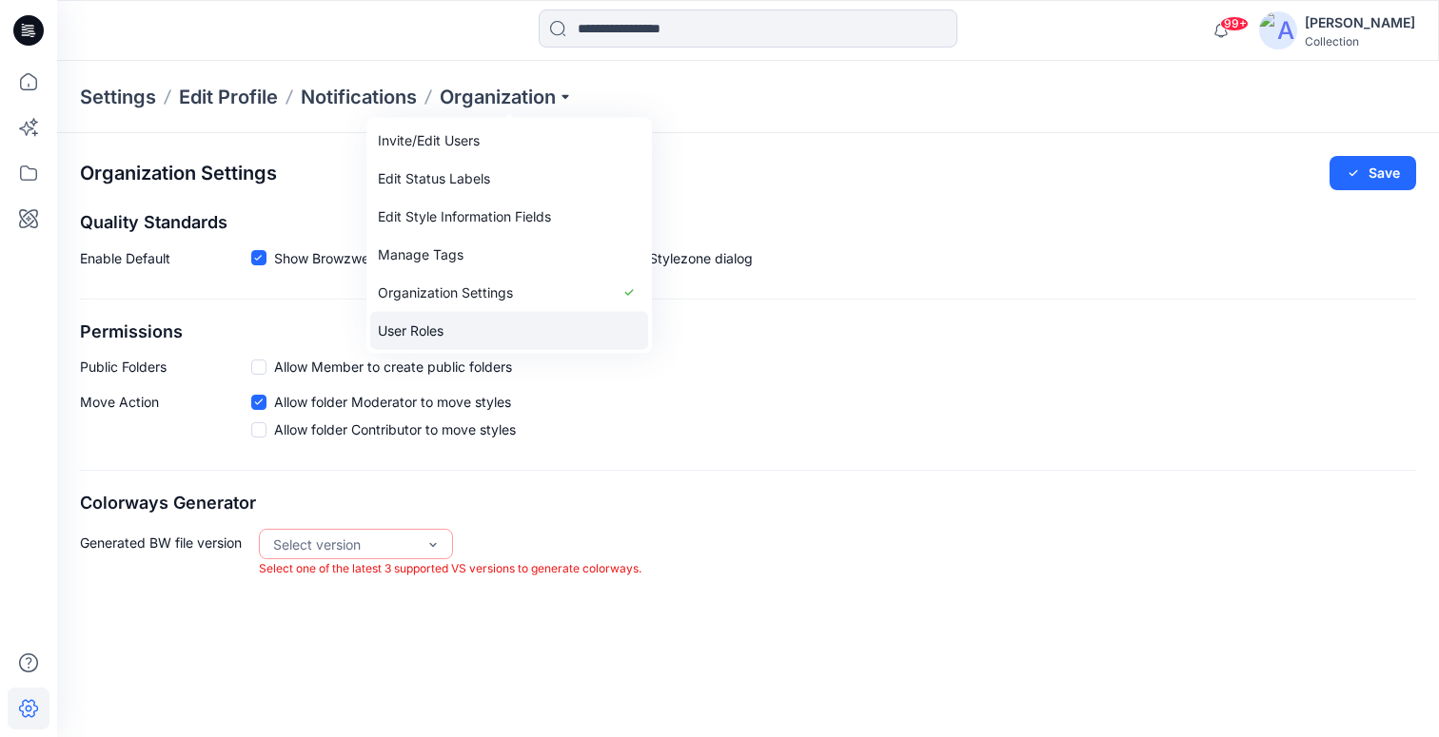
click at [412, 323] on link "User Roles" at bounding box center [509, 331] width 278 height 38
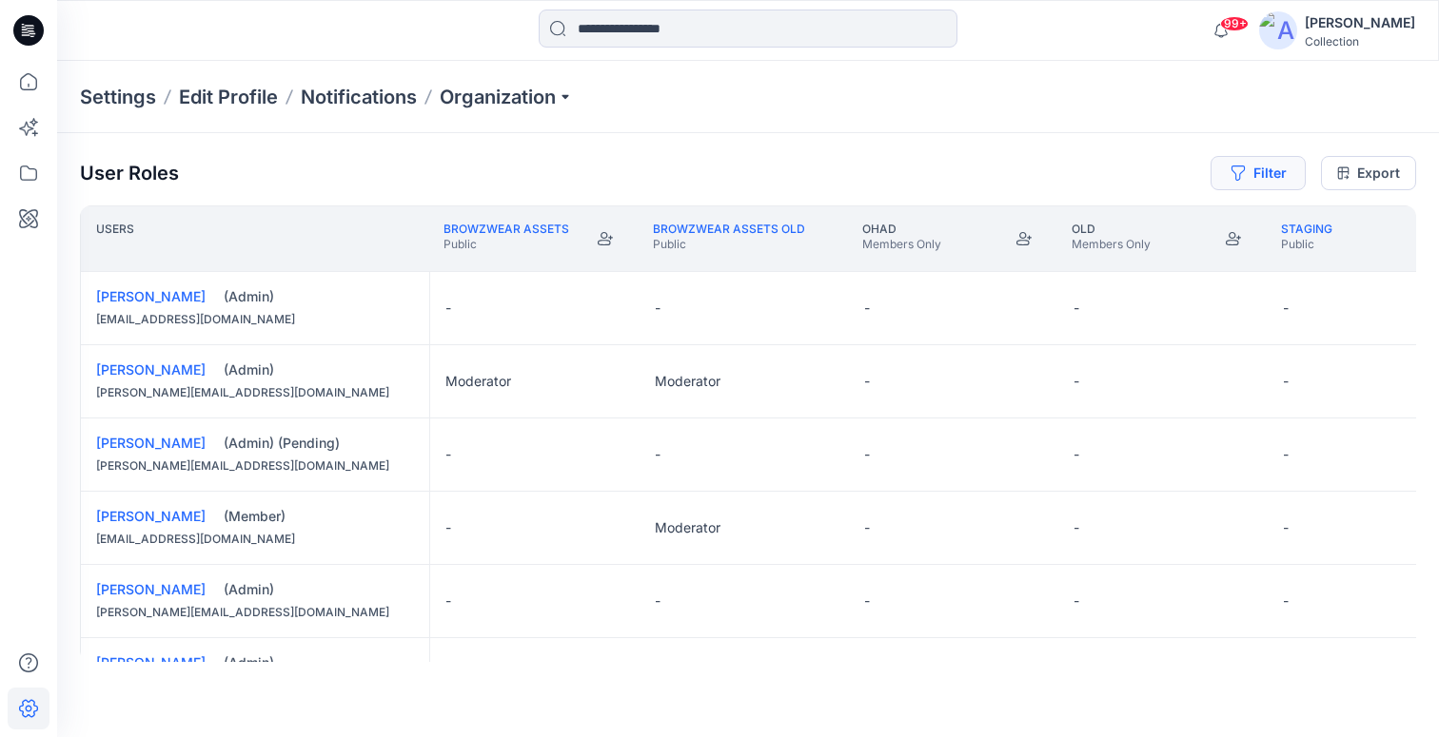
click at [1300, 183] on button "Filter" at bounding box center [1257, 173] width 95 height 34
click at [1196, 222] on div at bounding box center [1189, 224] width 196 height 24
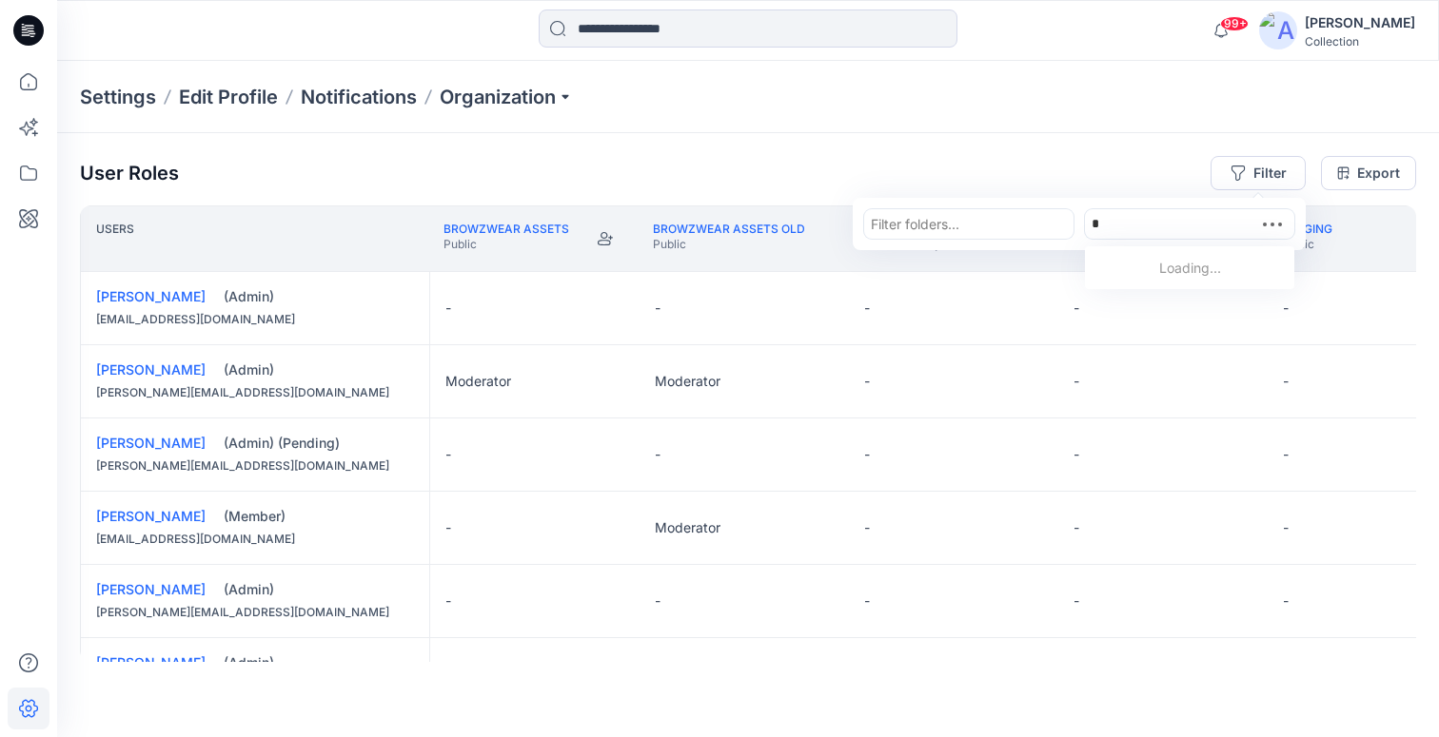
type input "**"
click at [1179, 266] on p "Ugnius Rimsa" at bounding box center [1171, 272] width 84 height 25
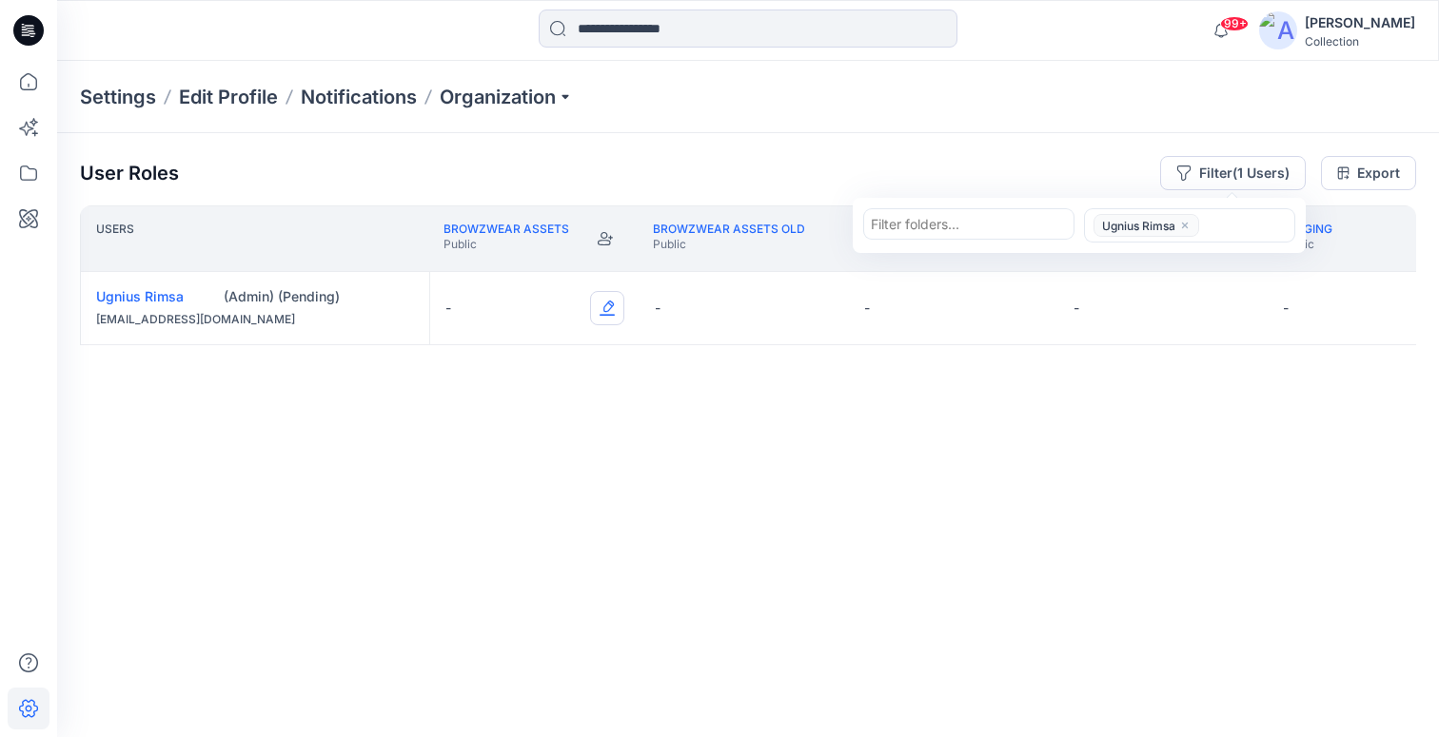
click at [599, 305] on button "Edit Role" at bounding box center [607, 308] width 34 height 34
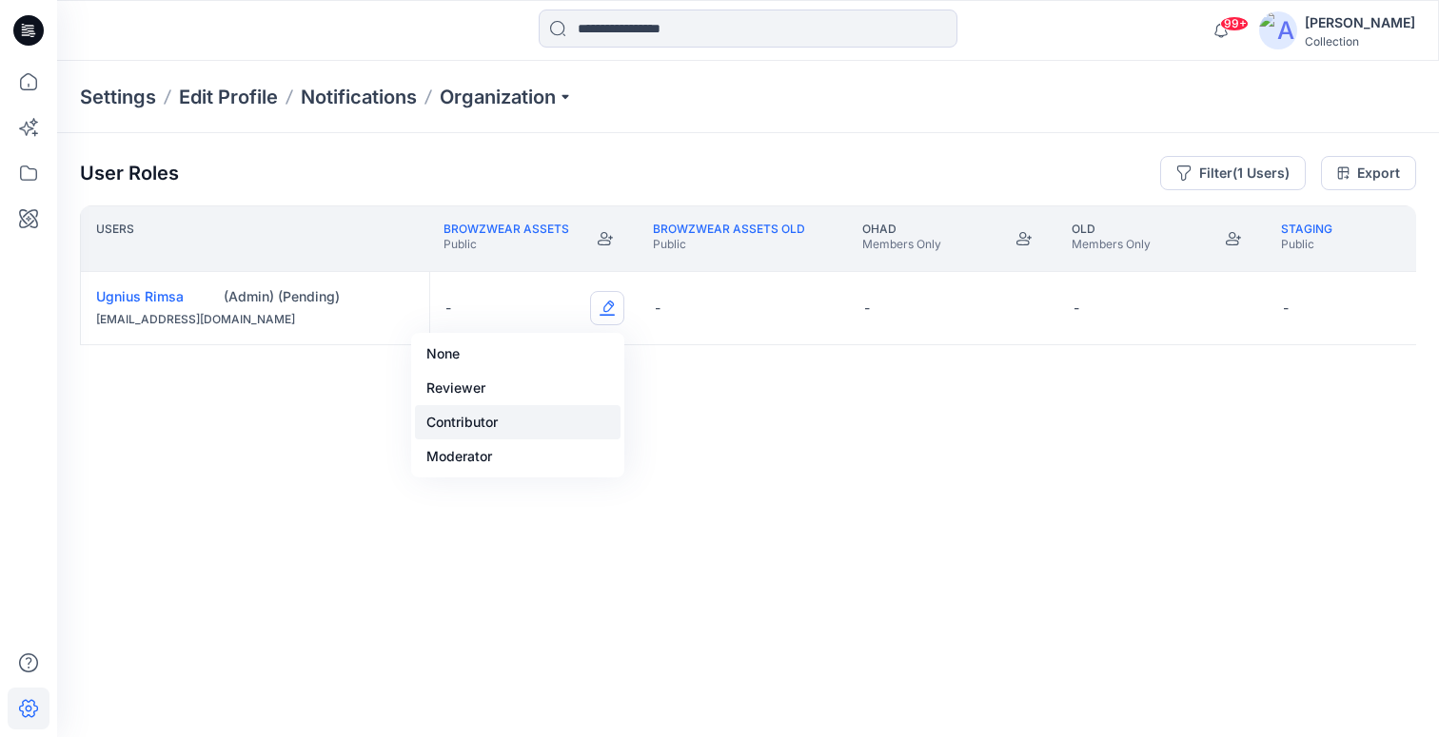
click at [498, 422] on button "Contributor" at bounding box center [518, 422] width 206 height 34
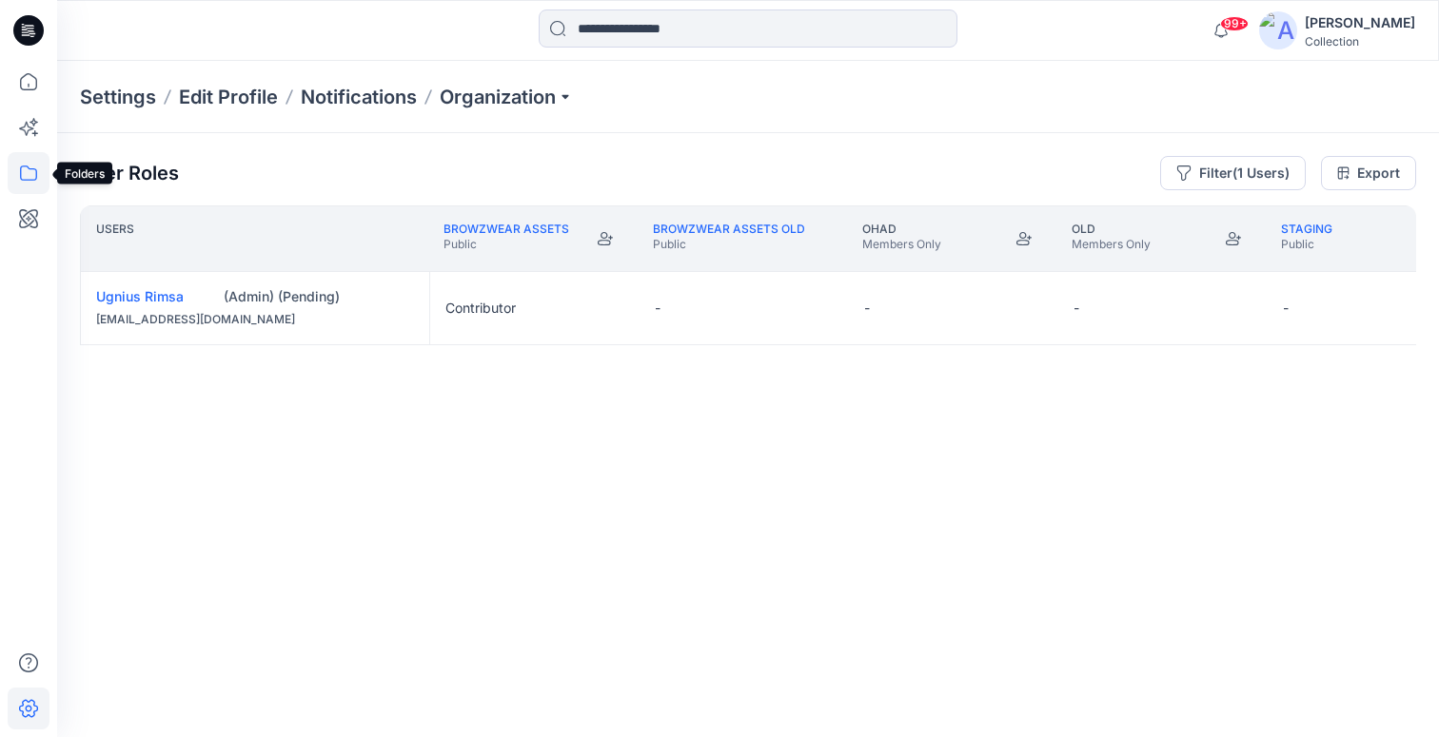
click at [21, 175] on icon at bounding box center [29, 173] width 42 height 42
